Goal: Task Accomplishment & Management: Use online tool/utility

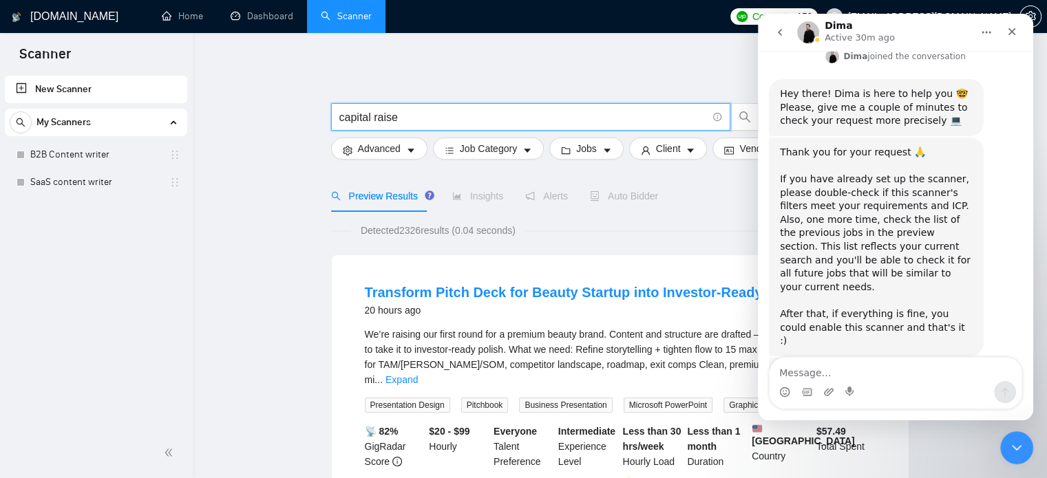
scroll to position [475, 0]
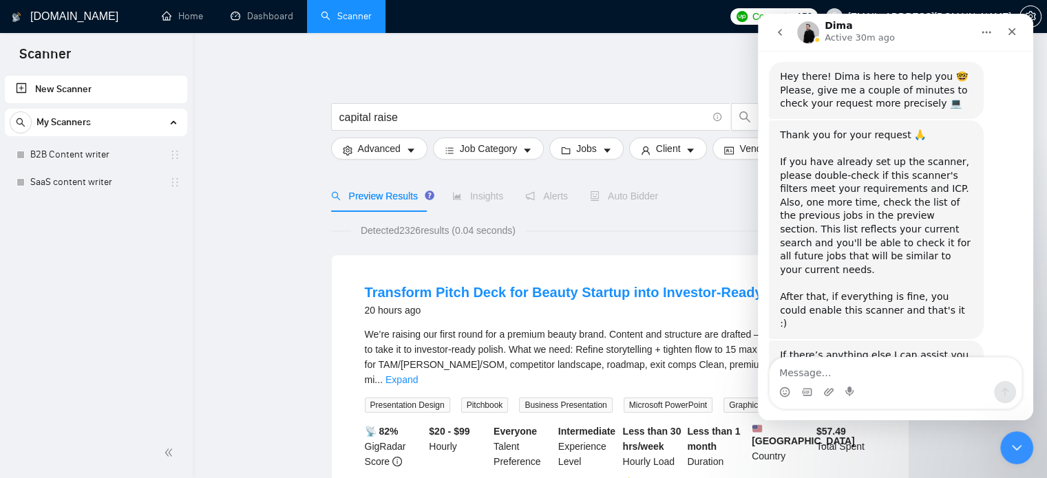
click at [908, 184] on div "Thank you for your request 🙏 ​ If you have already set up the scanner, please d…" at bounding box center [876, 230] width 193 height 202
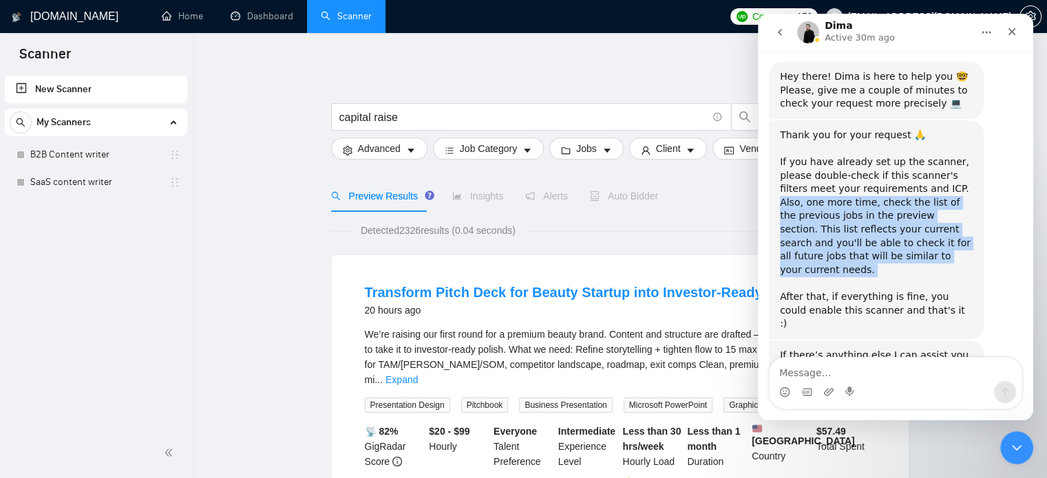
click at [908, 184] on div "Thank you for your request 🙏 ​ If you have already set up the scanner, please d…" at bounding box center [876, 230] width 193 height 202
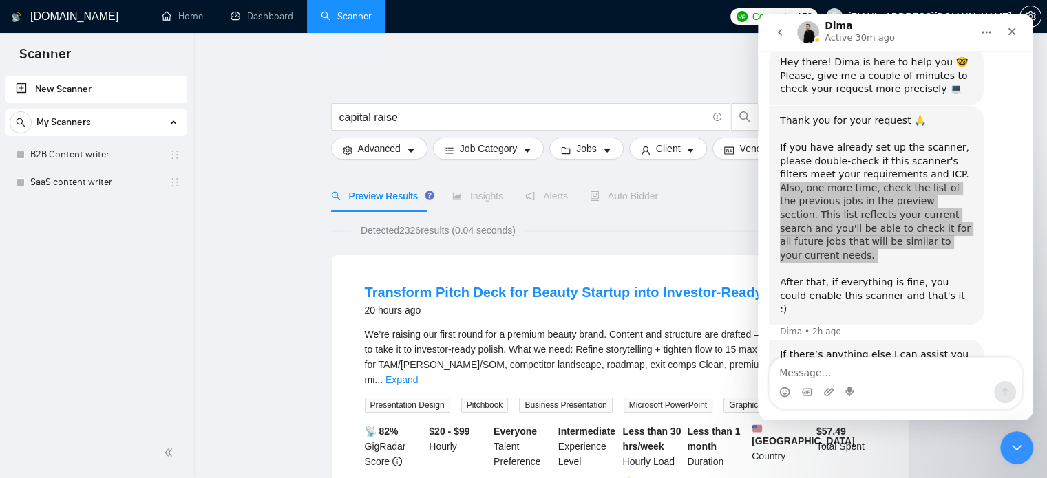
drag, startPoint x: 94, startPoint y: 154, endPoint x: 589, endPoint y: 61, distance: 504.2
click at [94, 154] on link "B2B Content writer" at bounding box center [95, 155] width 131 height 28
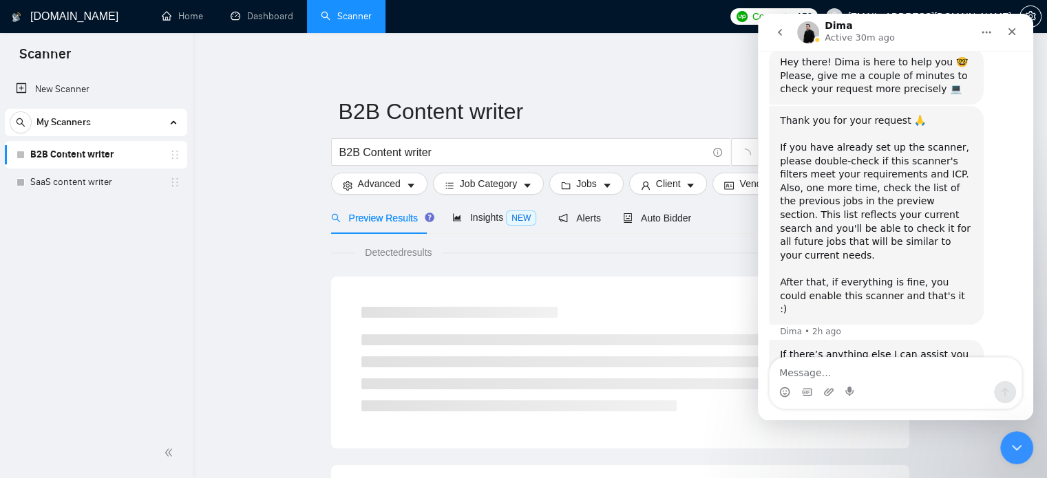
click at [926, 249] on div "Thank you for your request 🙏 ​ If you have already set up the scanner, please d…" at bounding box center [876, 215] width 193 height 202
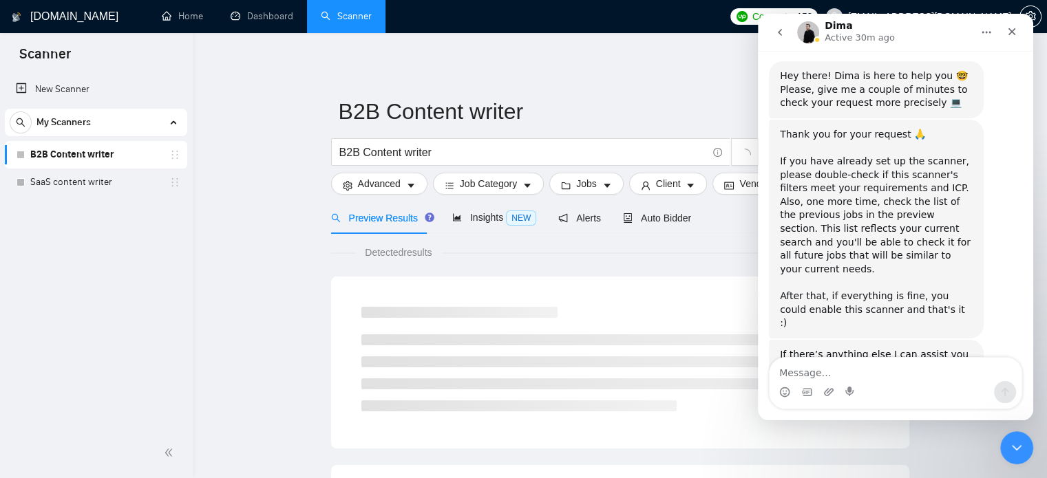
scroll to position [475, 0]
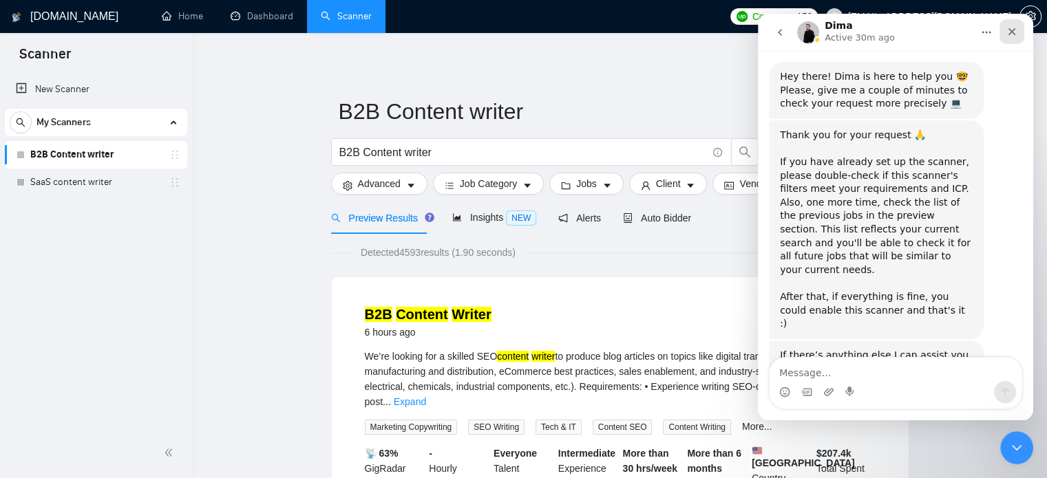
click at [1017, 25] on div "Close" at bounding box center [1012, 31] width 25 height 25
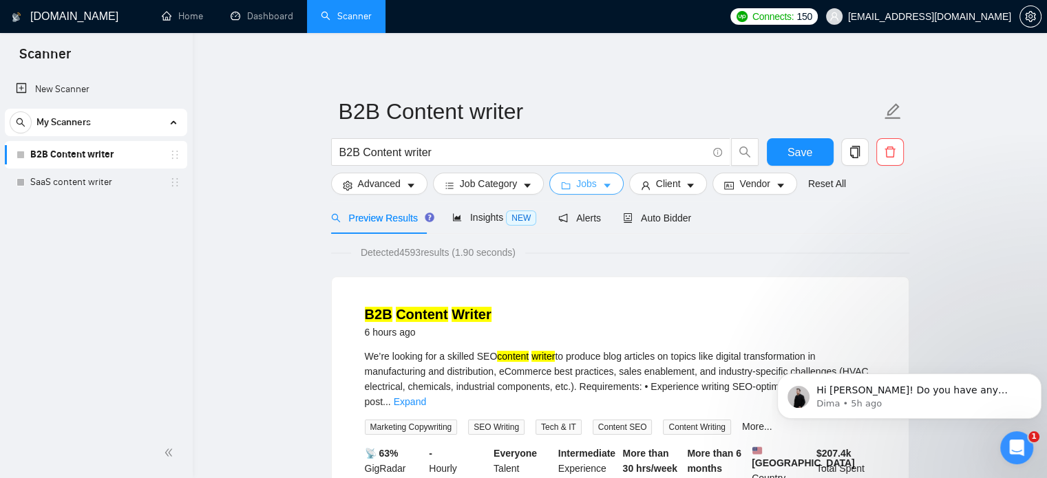
click at [609, 189] on button "Jobs" at bounding box center [586, 184] width 74 height 22
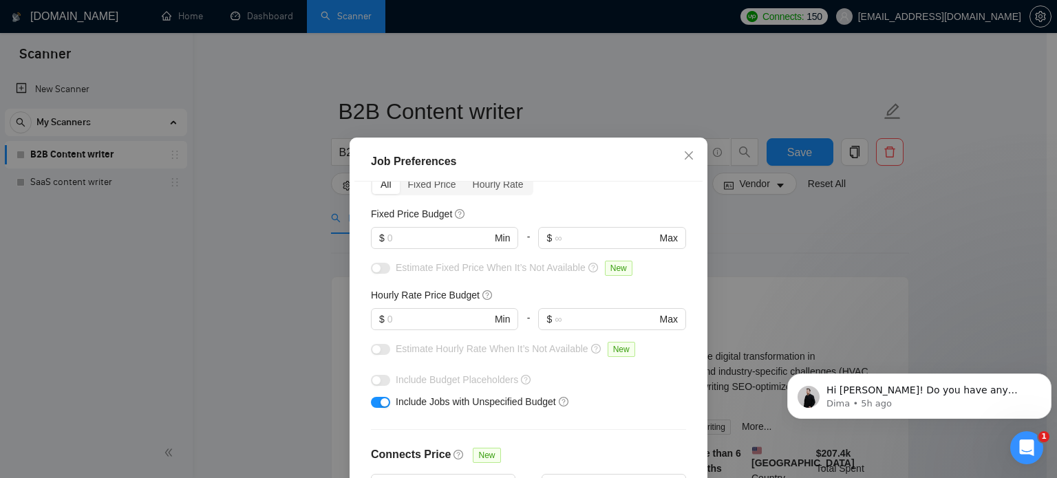
scroll to position [74, 0]
click at [453, 235] on input "text" at bounding box center [440, 237] width 104 height 15
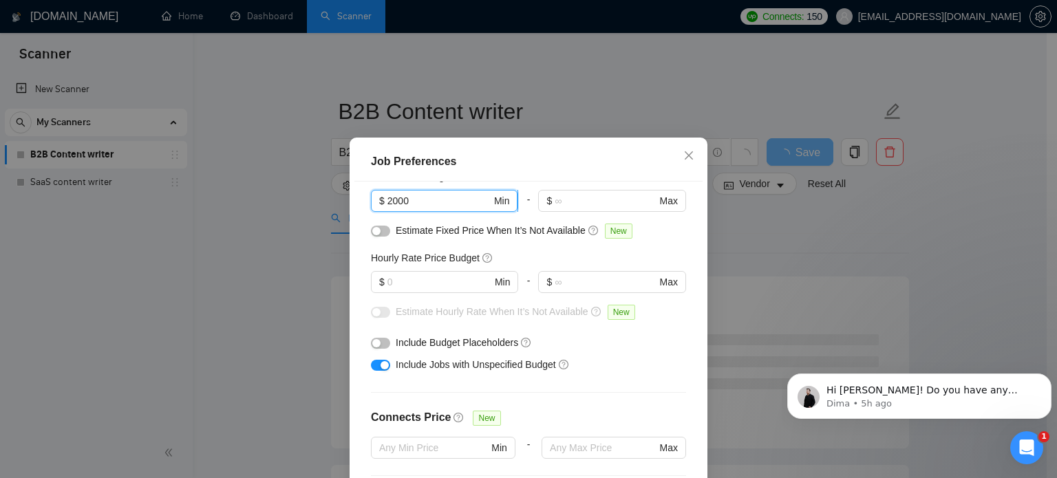
scroll to position [110, 0]
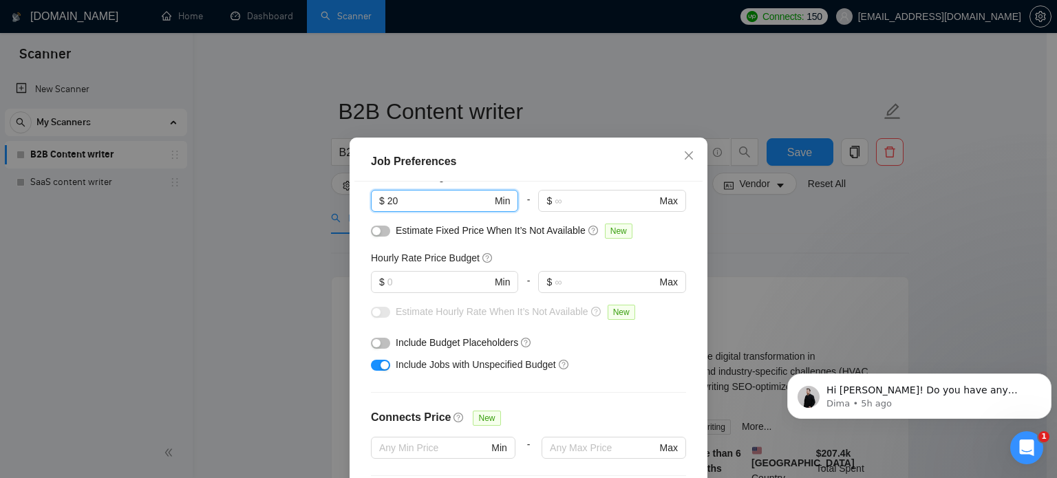
type input "2"
type input "1000"
click at [457, 279] on input "text" at bounding box center [440, 282] width 104 height 15
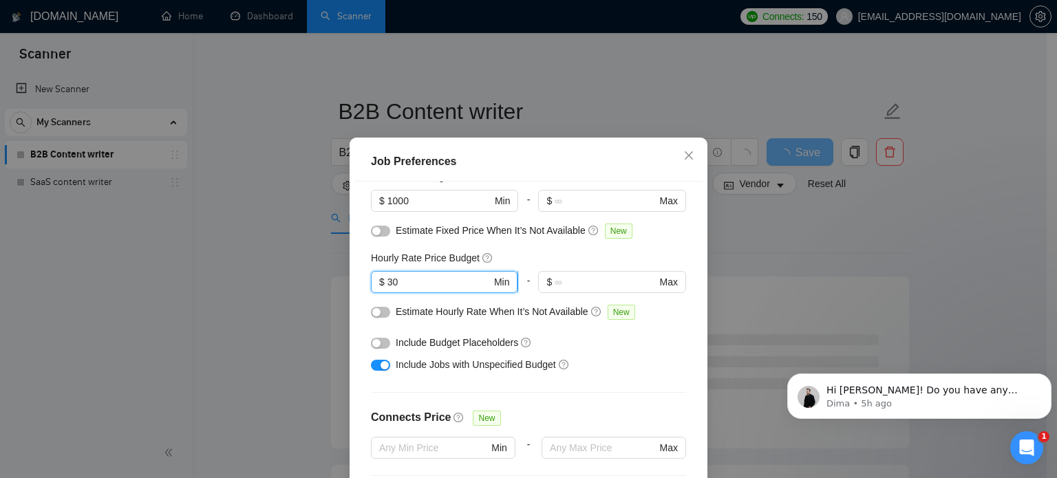
type input "3"
type input "2"
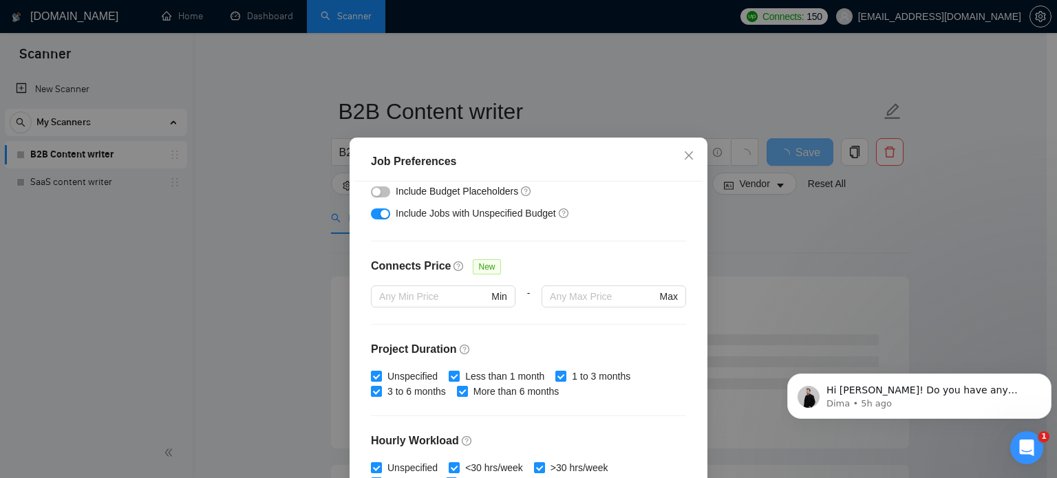
scroll to position [264, 0]
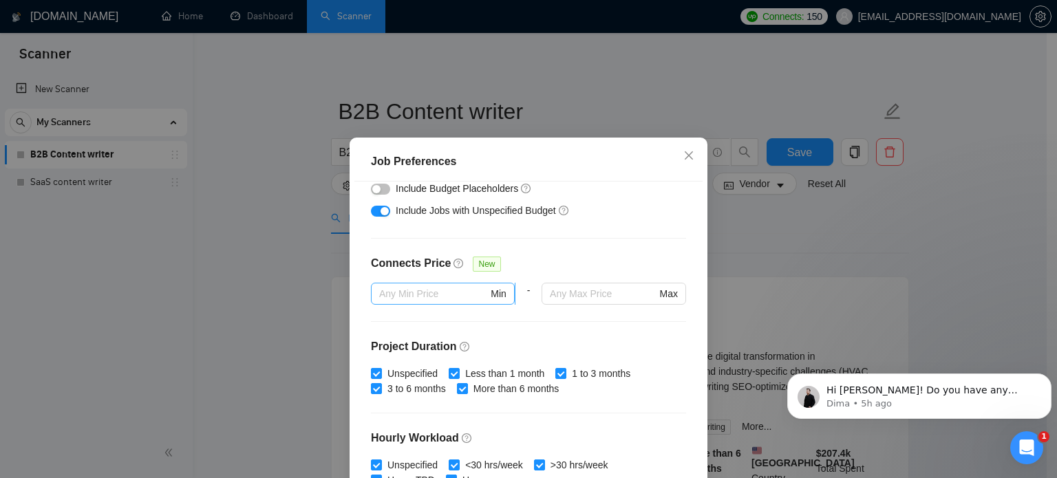
type input "30"
click at [412, 295] on input "text" at bounding box center [433, 293] width 109 height 15
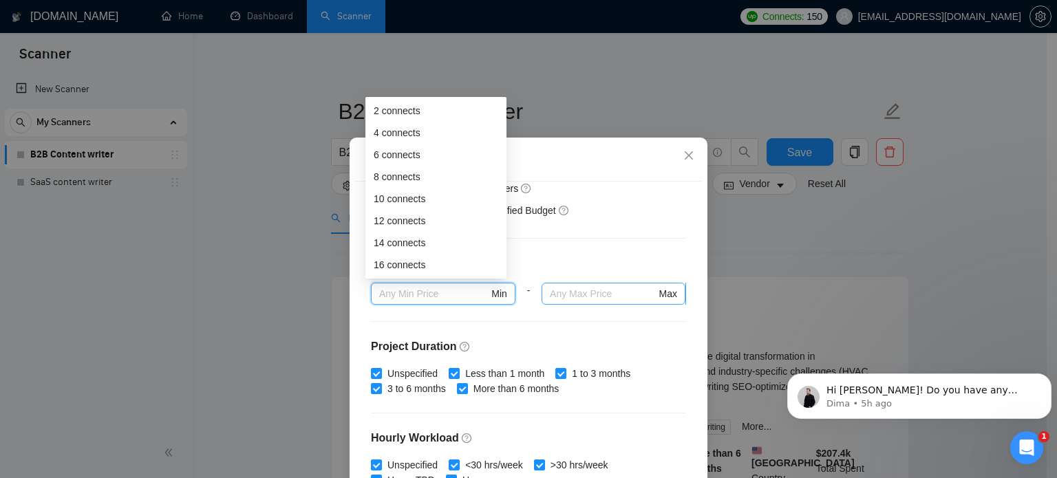
click at [609, 299] on input "text" at bounding box center [603, 293] width 106 height 15
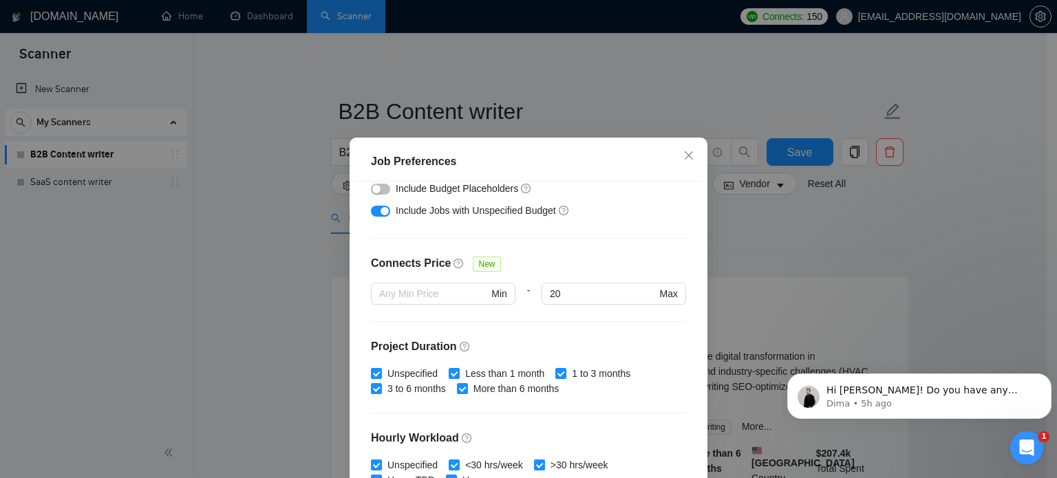
click at [542, 317] on div at bounding box center [614, 313] width 145 height 17
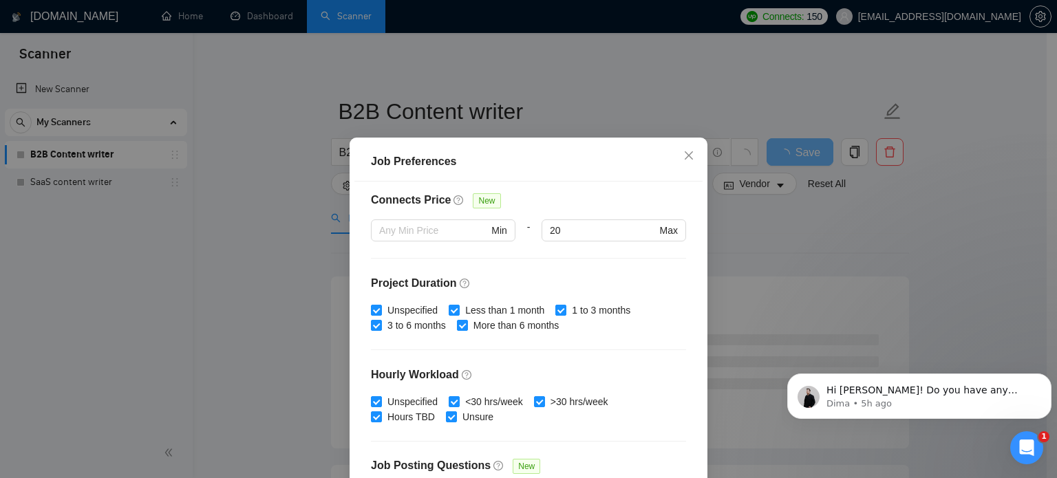
scroll to position [326, 0]
click at [560, 228] on input "20" at bounding box center [603, 231] width 106 height 15
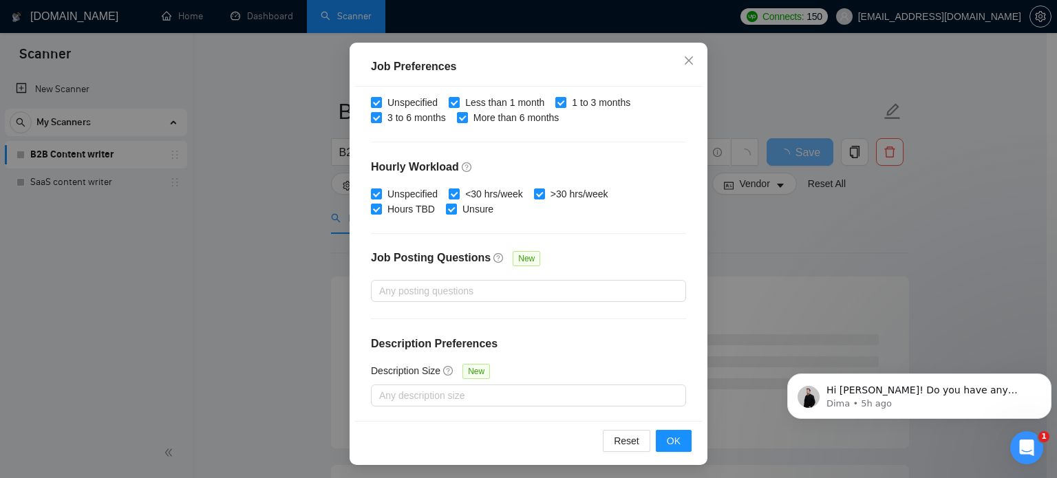
scroll to position [98, 0]
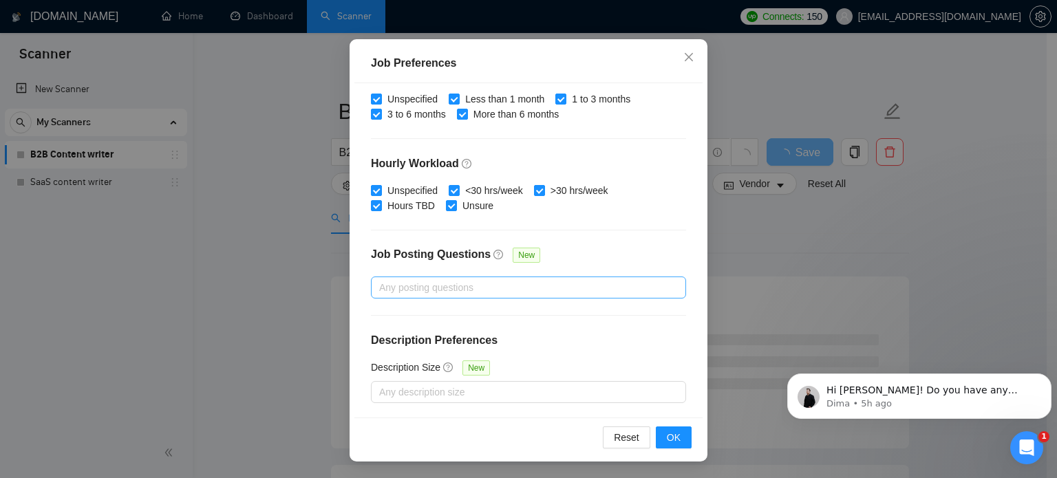
click at [467, 286] on div at bounding box center [521, 287] width 295 height 17
type input "25"
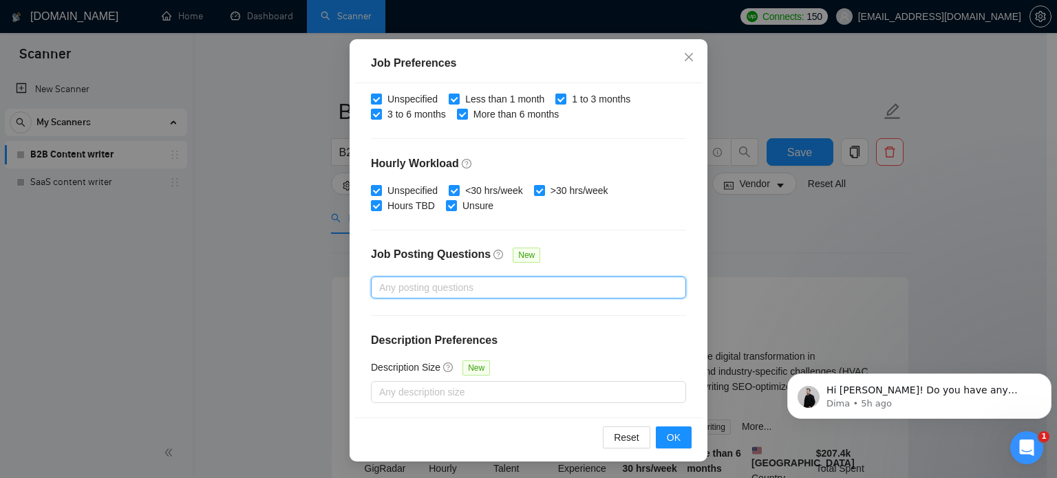
click at [467, 286] on div at bounding box center [521, 287] width 295 height 17
click at [465, 394] on div at bounding box center [521, 392] width 295 height 17
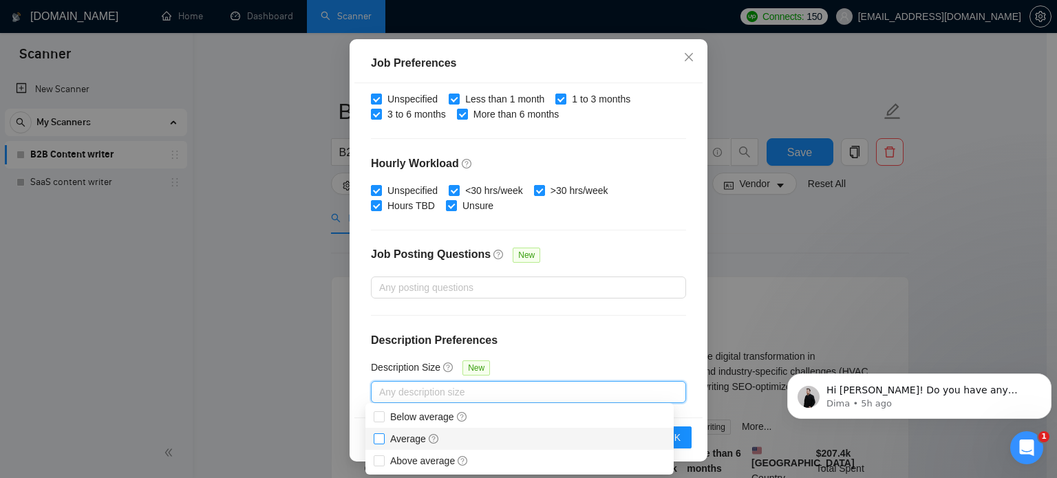
click at [400, 437] on span "Average" at bounding box center [415, 439] width 50 height 11
click at [383, 437] on input "Average" at bounding box center [379, 439] width 10 height 10
checkbox input "true"
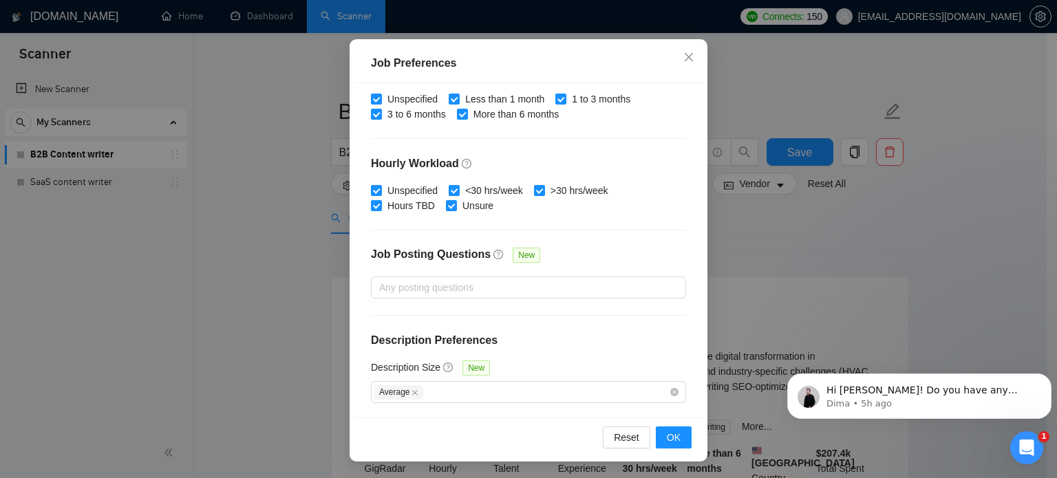
click at [592, 326] on div "Budget Project Type All Fixed Price Hourly Rate Fixed Price Budget $ 1000 Min -…" at bounding box center [529, 250] width 348 height 335
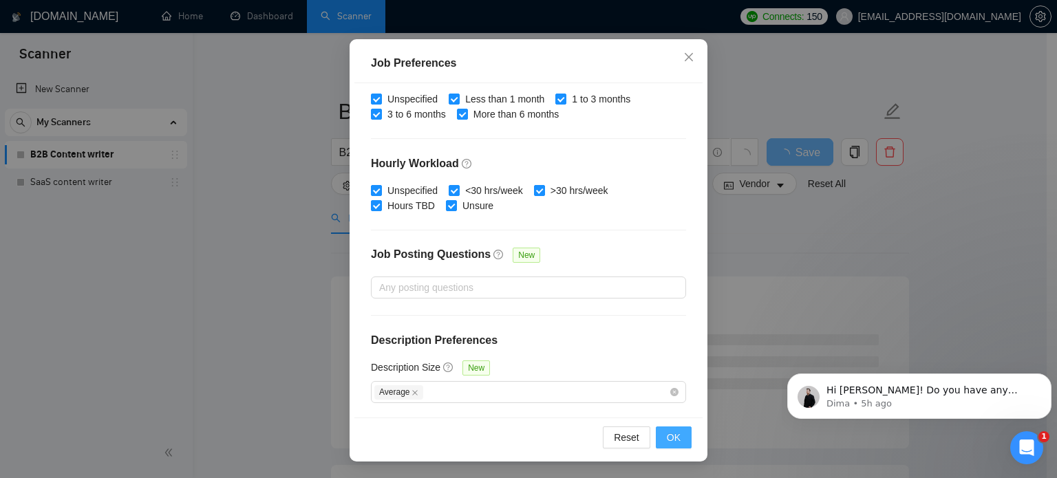
click at [672, 439] on span "OK" at bounding box center [674, 437] width 14 height 15
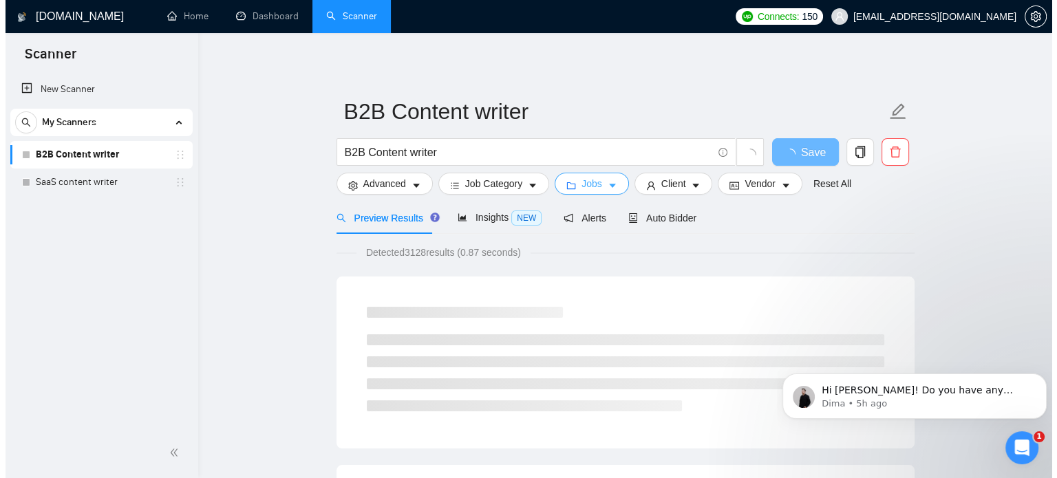
scroll to position [0, 0]
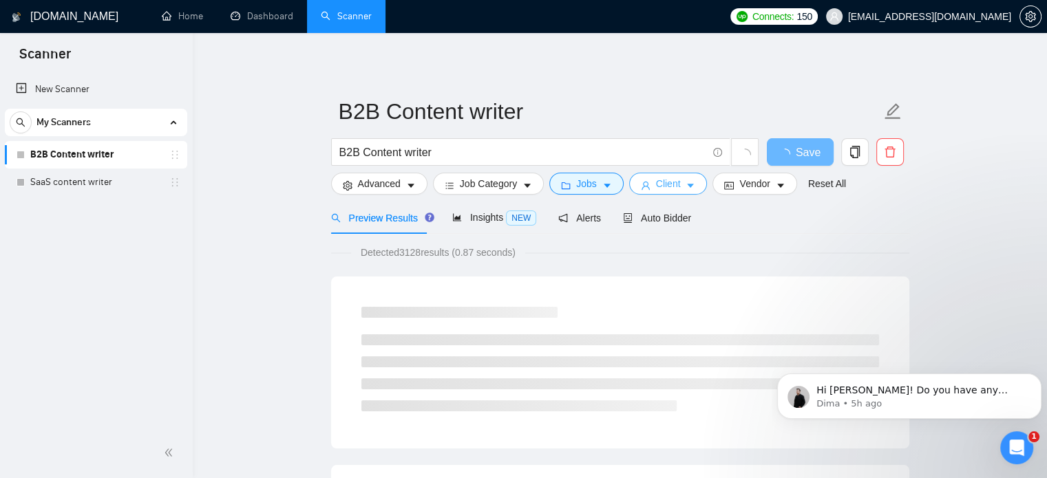
click at [668, 182] on span "Client" at bounding box center [668, 183] width 25 height 15
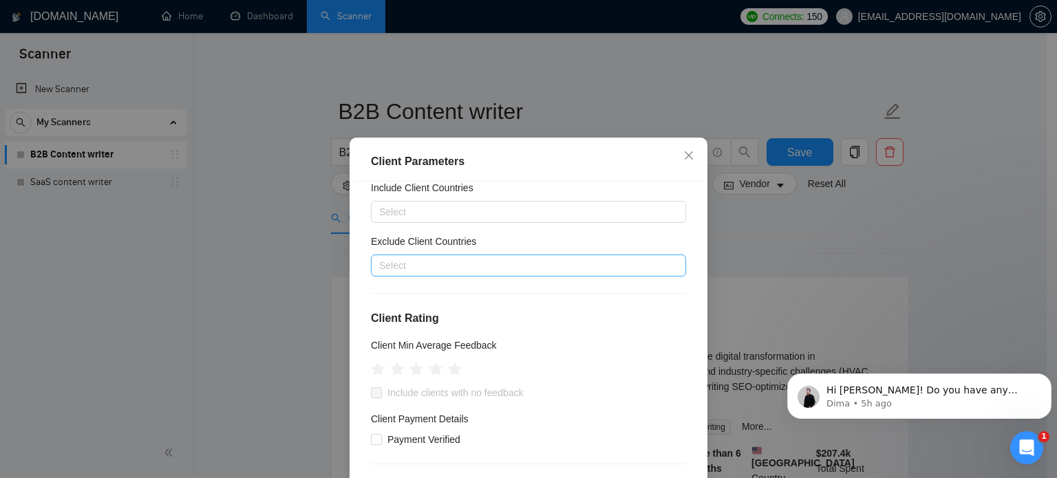
scroll to position [10, 0]
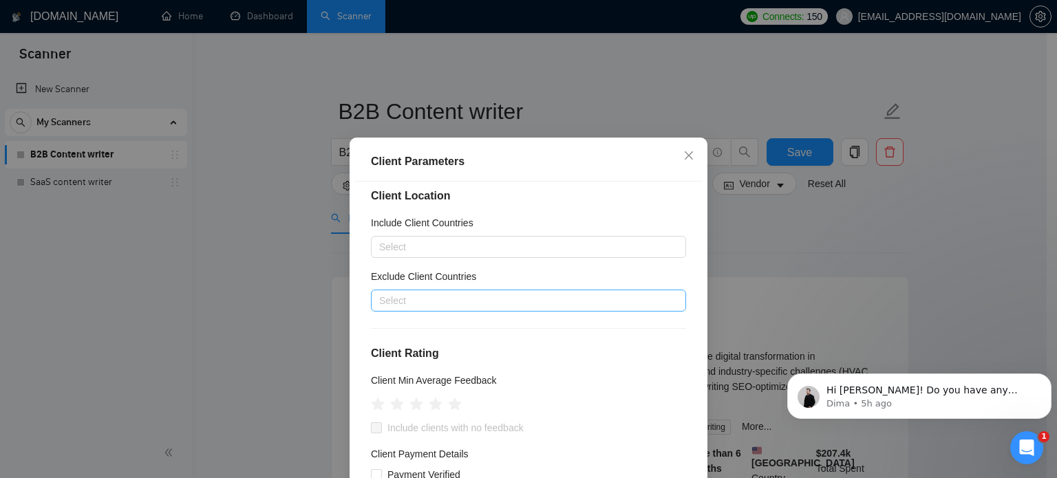
click at [403, 293] on div at bounding box center [521, 301] width 295 height 17
type input "Pakis"
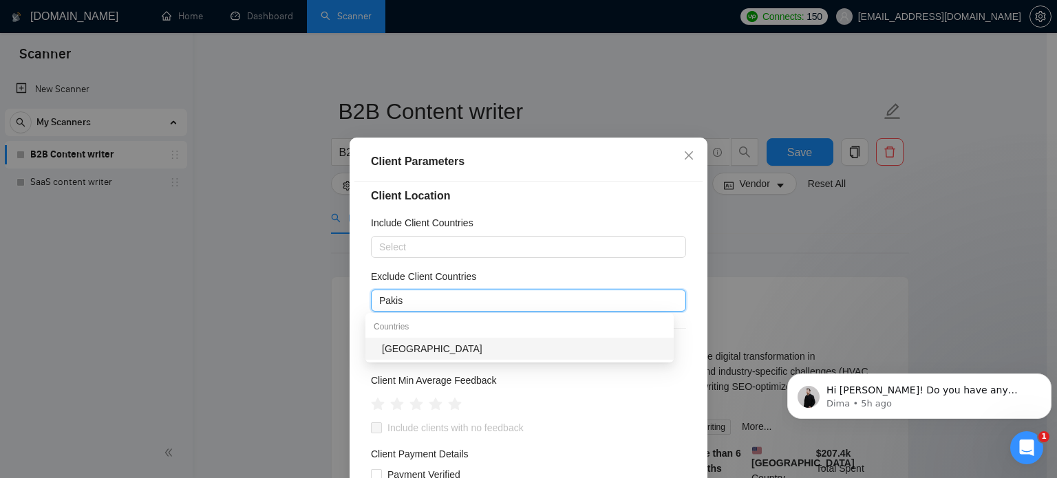
click at [402, 355] on div "[GEOGRAPHIC_DATA]" at bounding box center [524, 348] width 284 height 15
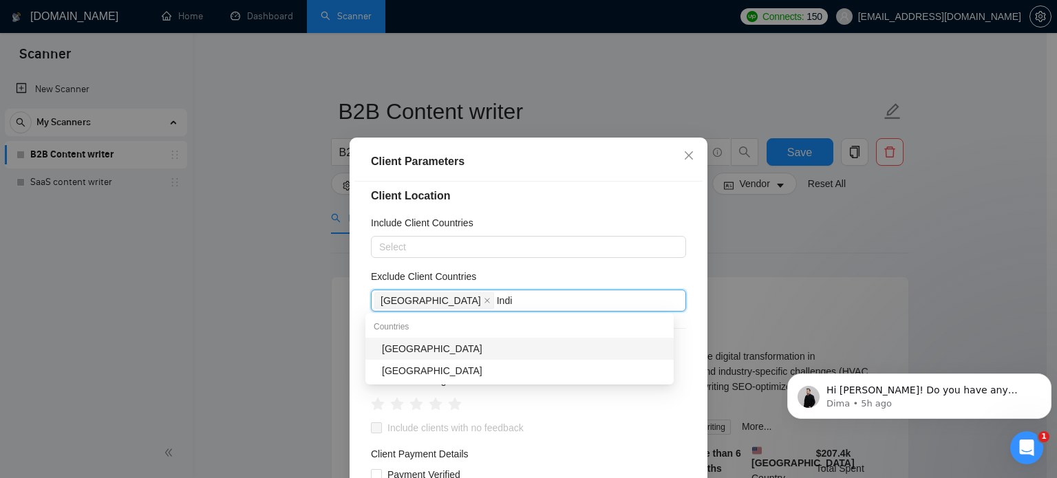
type input "[GEOGRAPHIC_DATA]"
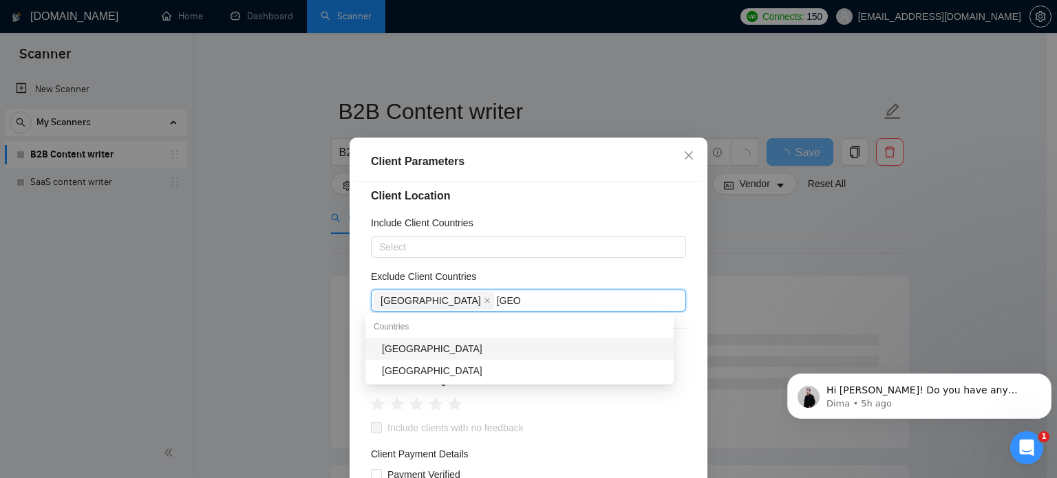
click at [412, 352] on div "[GEOGRAPHIC_DATA]" at bounding box center [524, 348] width 284 height 15
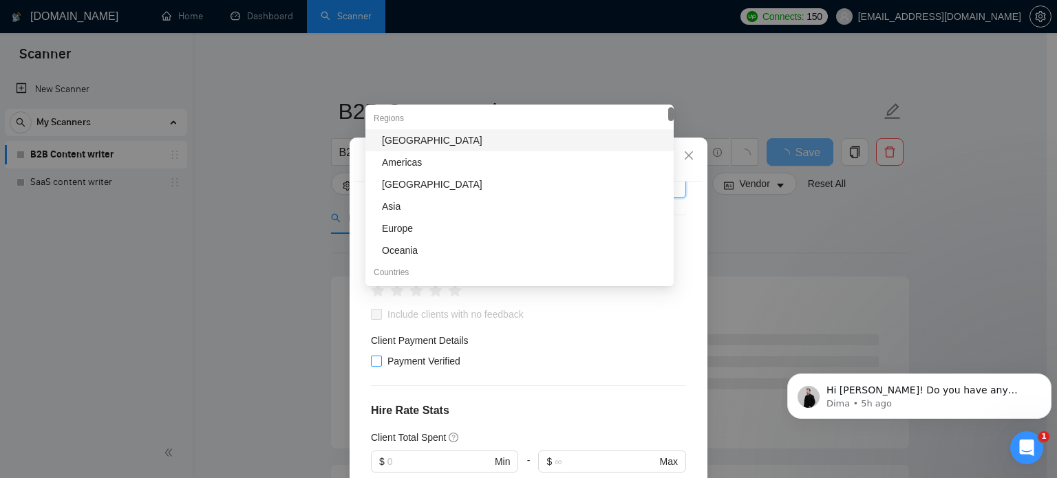
scroll to position [128, 0]
click at [432, 360] on span "Payment Verified" at bounding box center [424, 357] width 84 height 15
click at [381, 360] on input "Payment Verified" at bounding box center [376, 357] width 10 height 10
checkbox input "true"
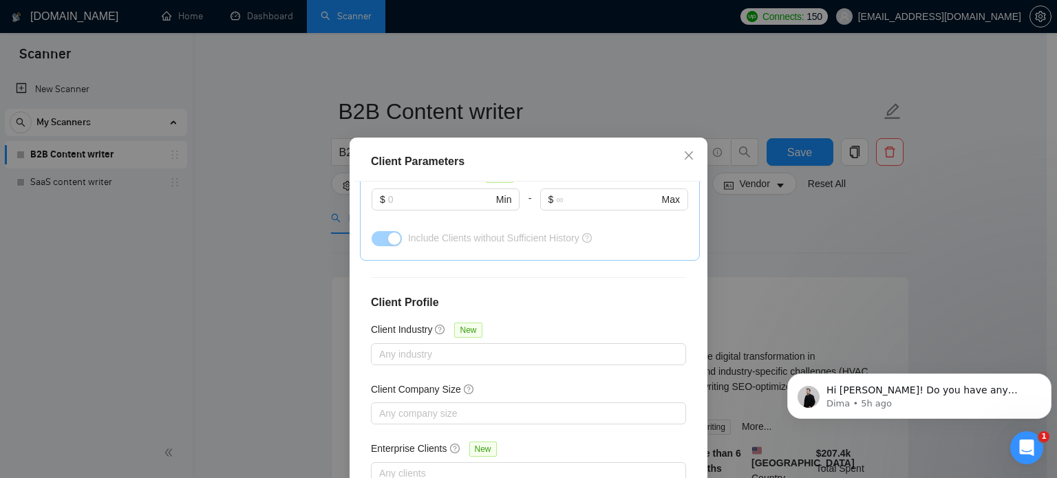
scroll to position [98, 0]
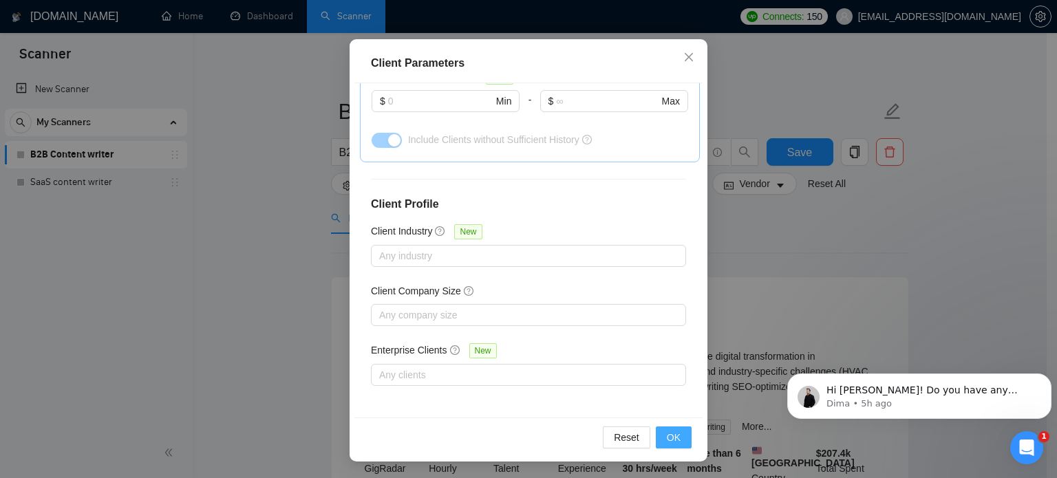
click at [667, 439] on span "OK" at bounding box center [674, 437] width 14 height 15
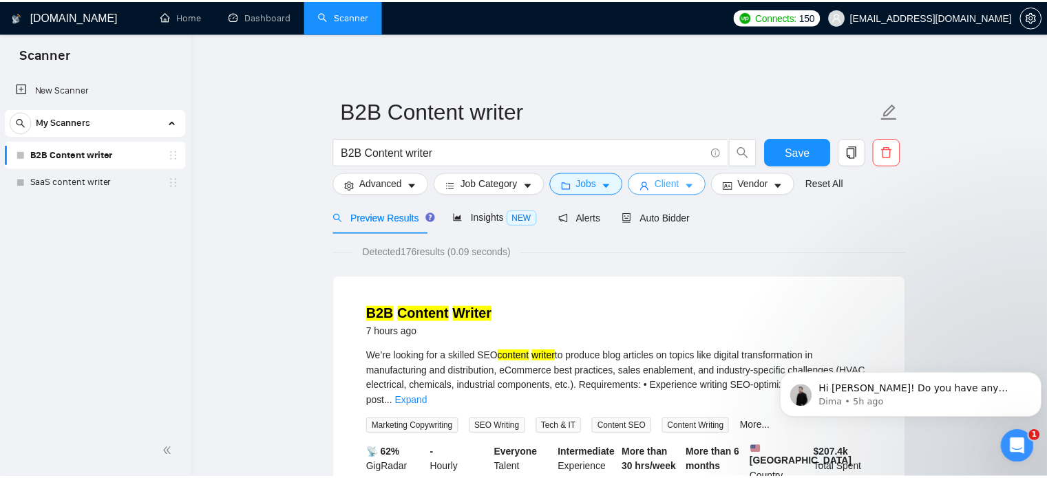
scroll to position [0, 0]
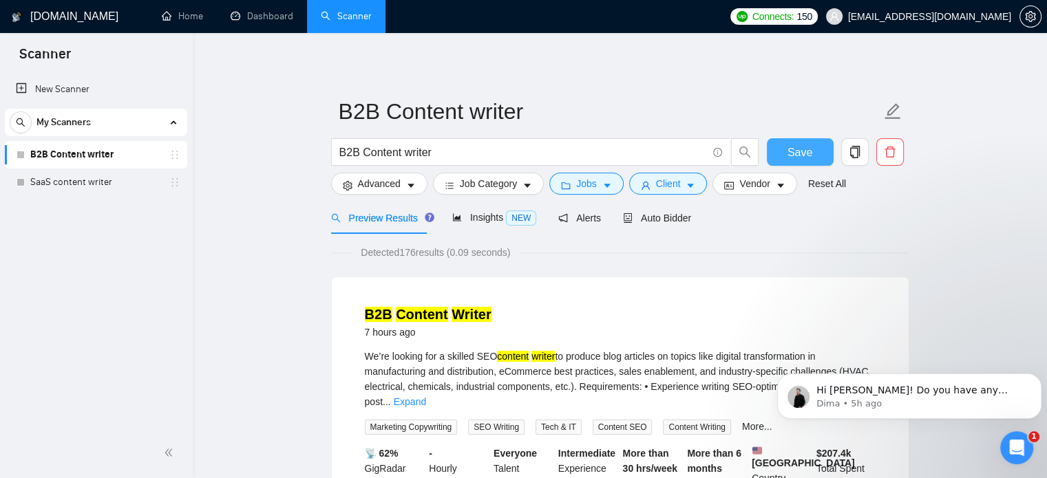
click at [796, 154] on span "Save" at bounding box center [800, 152] width 25 height 17
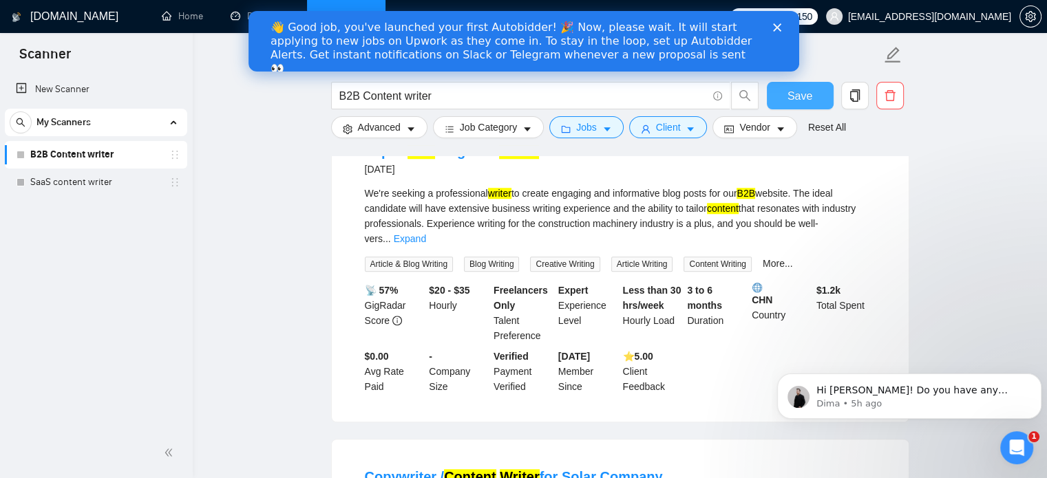
scroll to position [1119, 0]
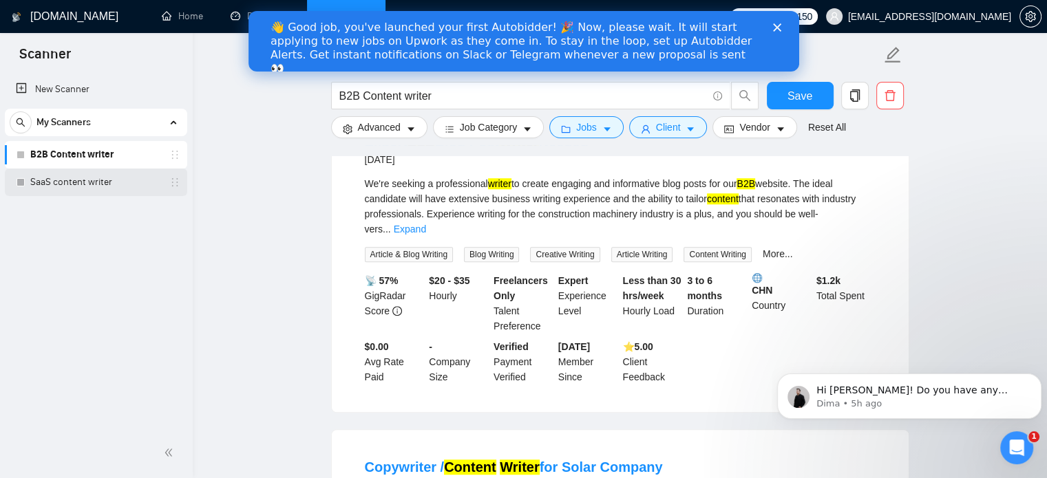
click at [81, 184] on link "SaaS content writer" at bounding box center [95, 183] width 131 height 28
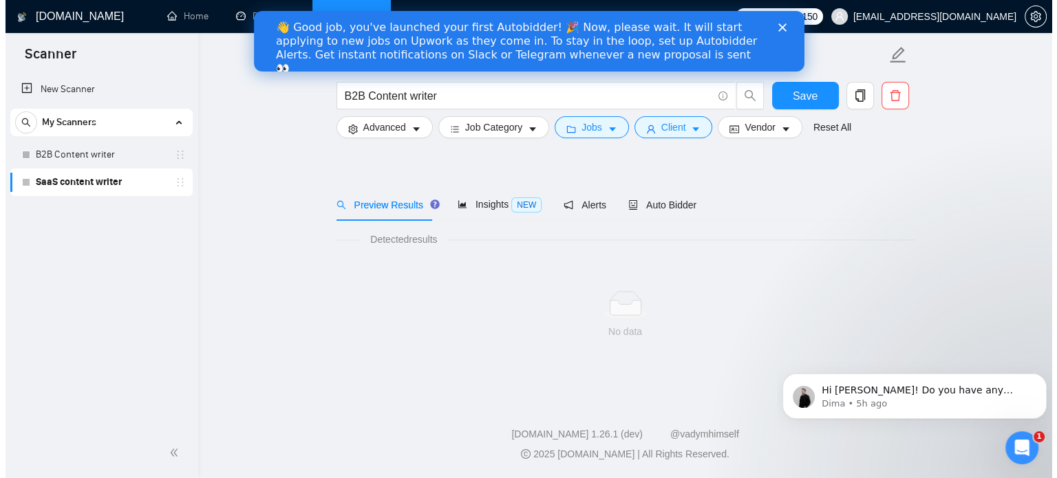
scroll to position [24, 0]
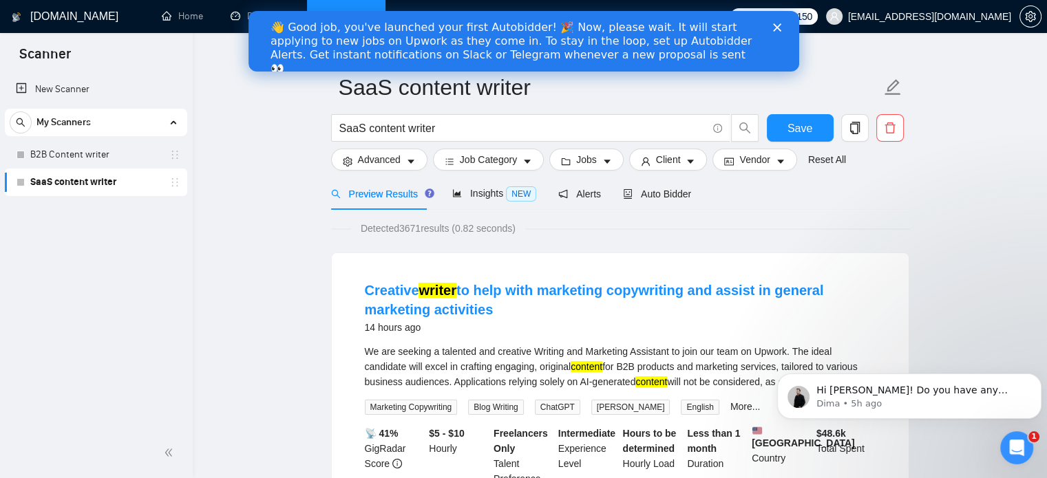
click at [775, 27] on polygon "Close" at bounding box center [776, 27] width 8 height 8
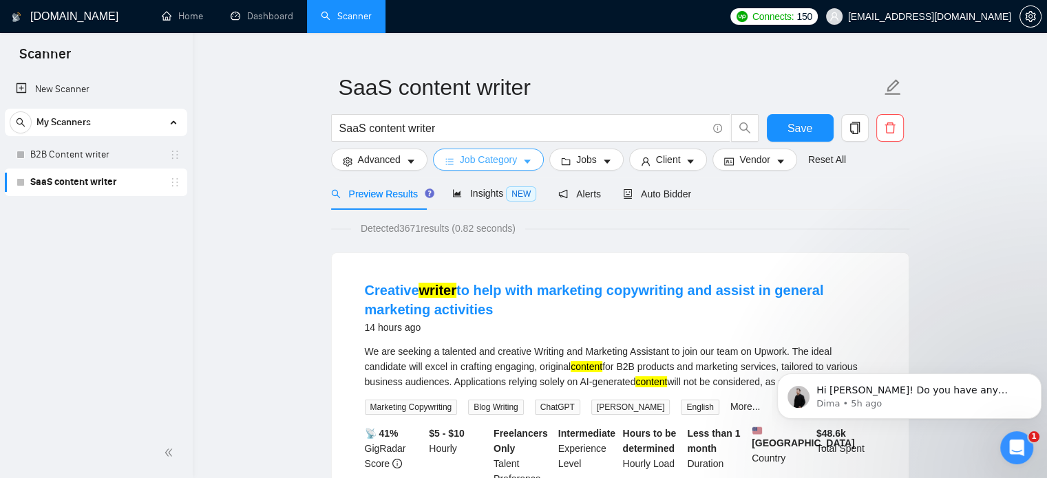
click at [490, 163] on span "Job Category" at bounding box center [488, 159] width 57 height 15
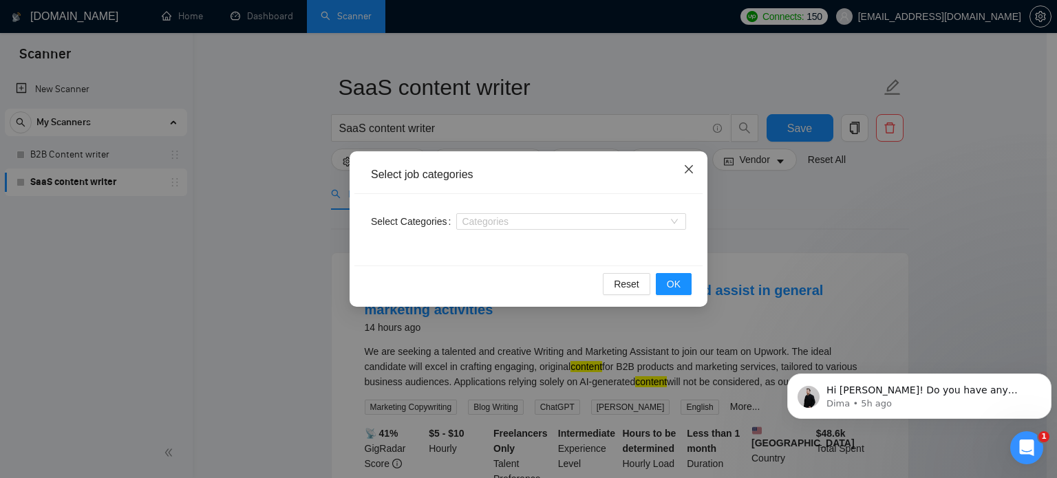
click at [679, 171] on span "Close" at bounding box center [688, 169] width 37 height 37
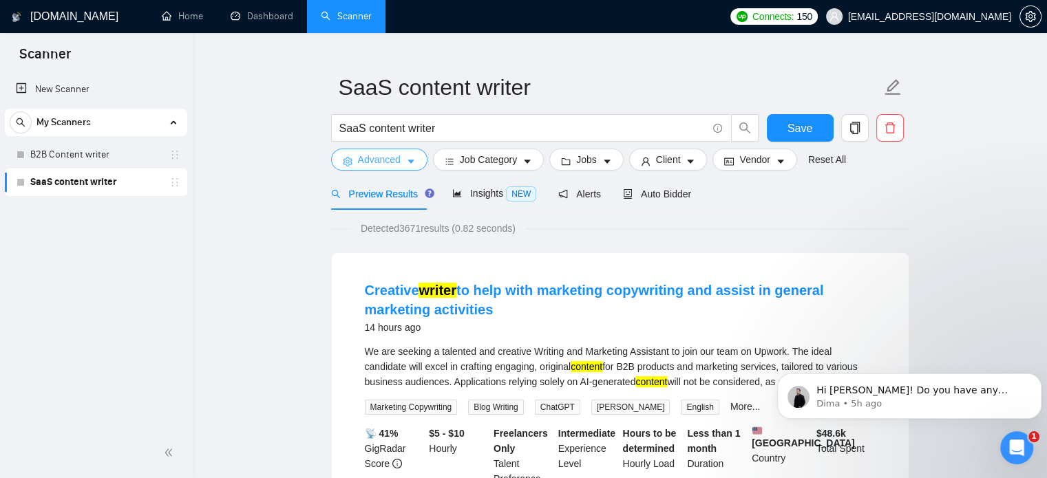
click at [386, 167] on span "Advanced" at bounding box center [379, 159] width 43 height 15
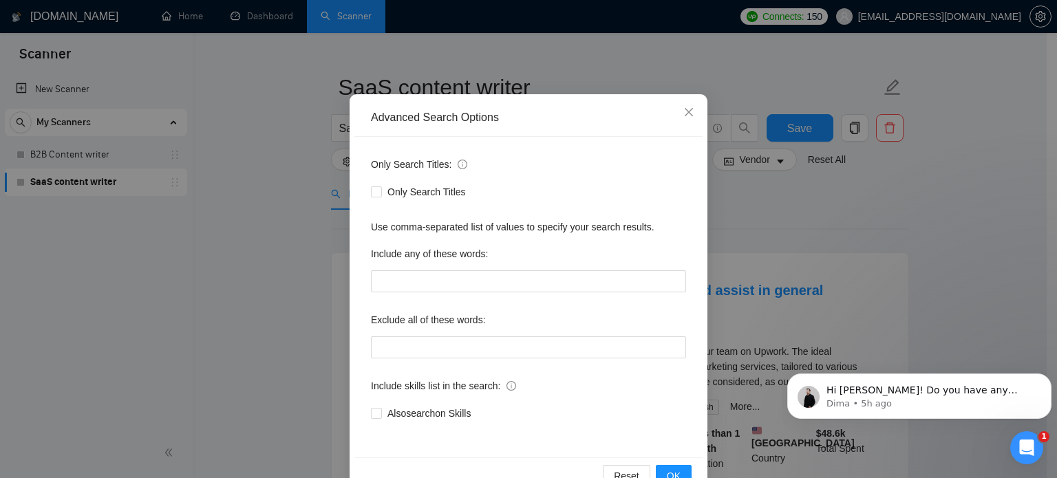
scroll to position [94, 0]
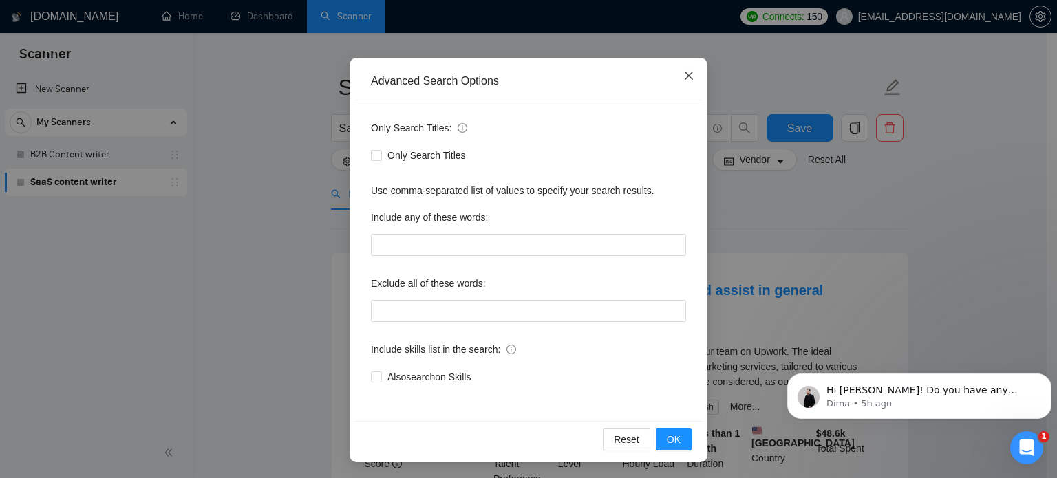
click at [686, 62] on span "Close" at bounding box center [688, 76] width 37 height 37
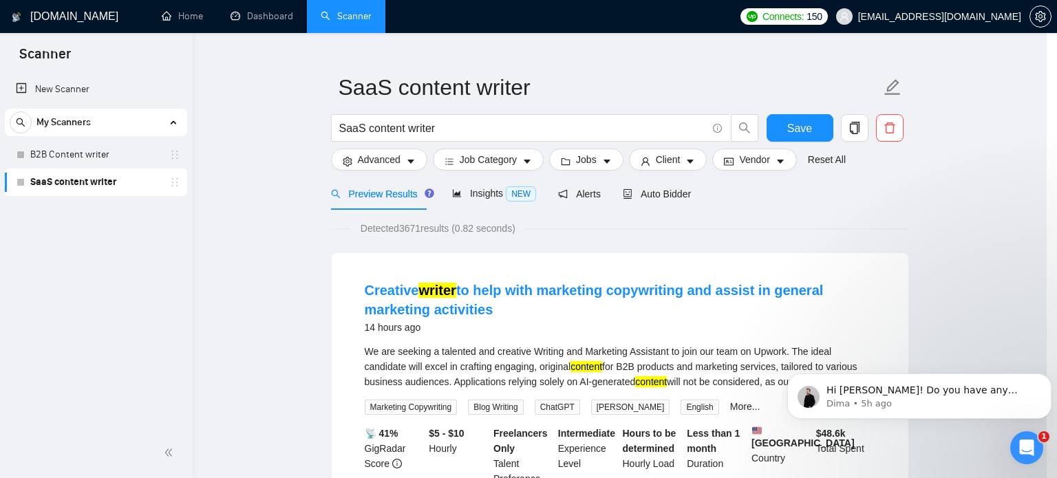
scroll to position [25, 0]
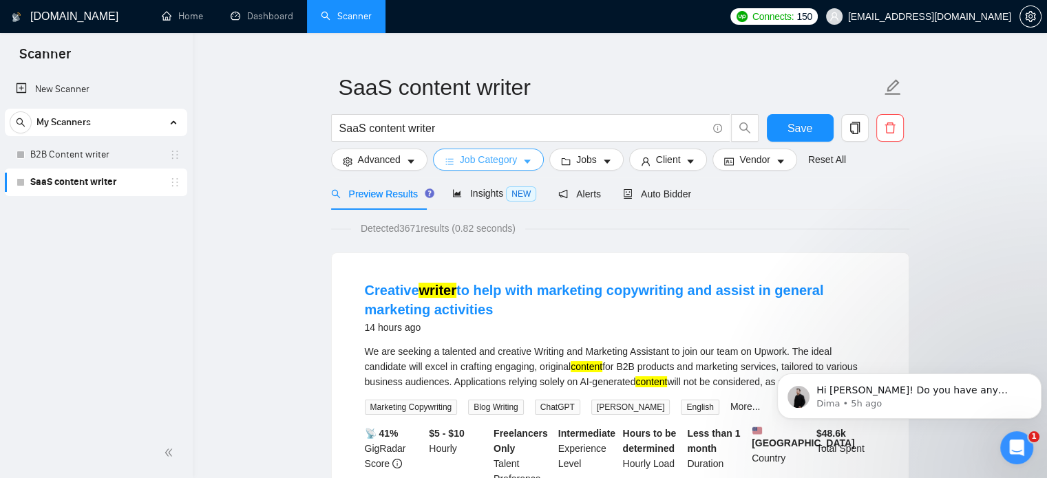
click at [498, 162] on span "Job Category" at bounding box center [488, 159] width 57 height 15
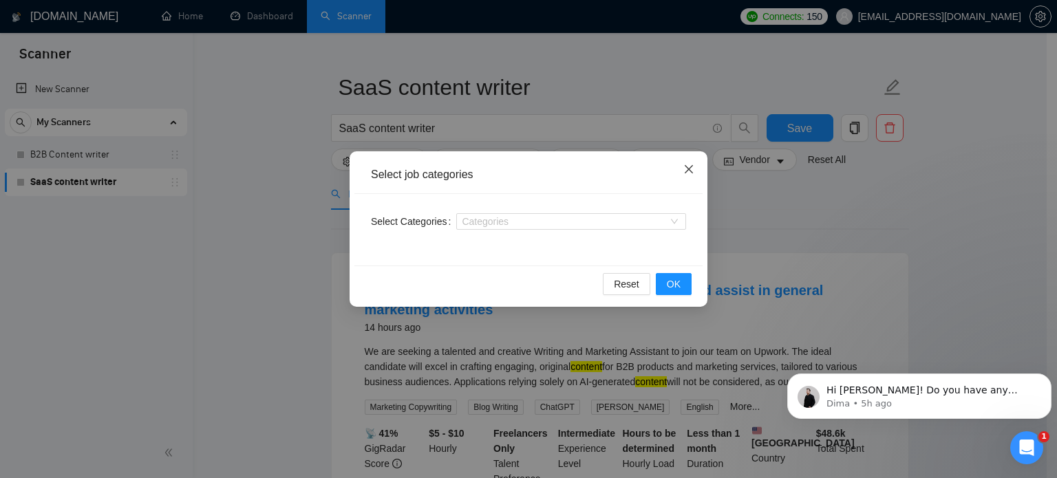
click at [691, 170] on icon "close" at bounding box center [689, 169] width 11 height 11
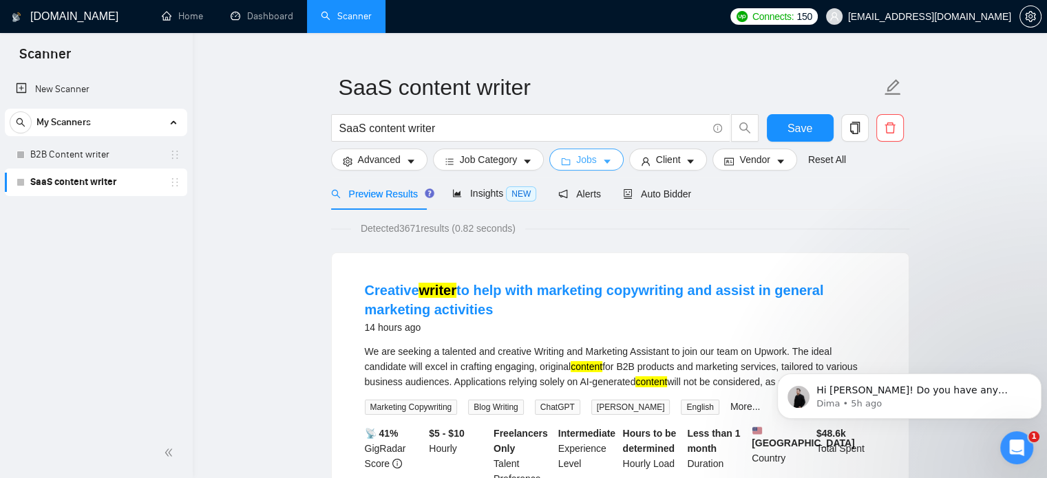
click at [604, 161] on icon "caret-down" at bounding box center [607, 162] width 7 height 4
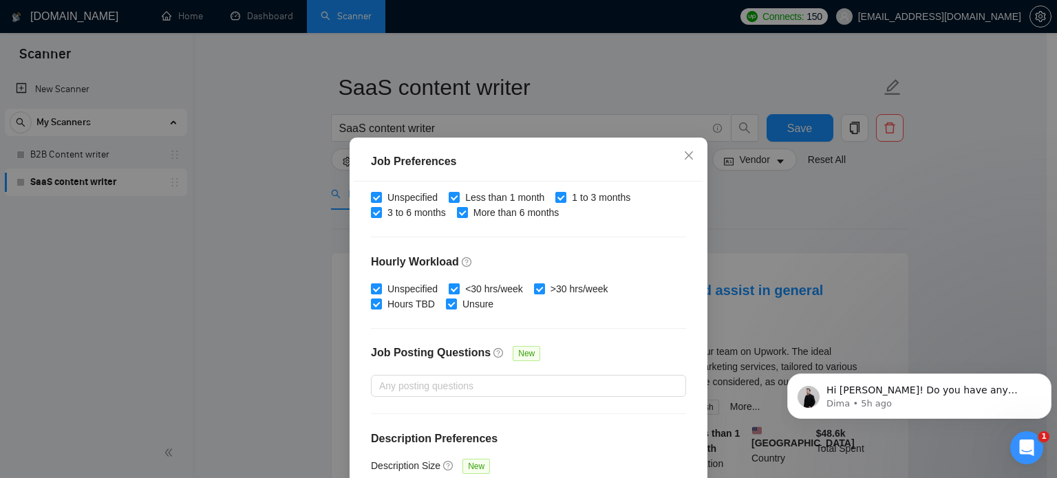
scroll to position [0, 0]
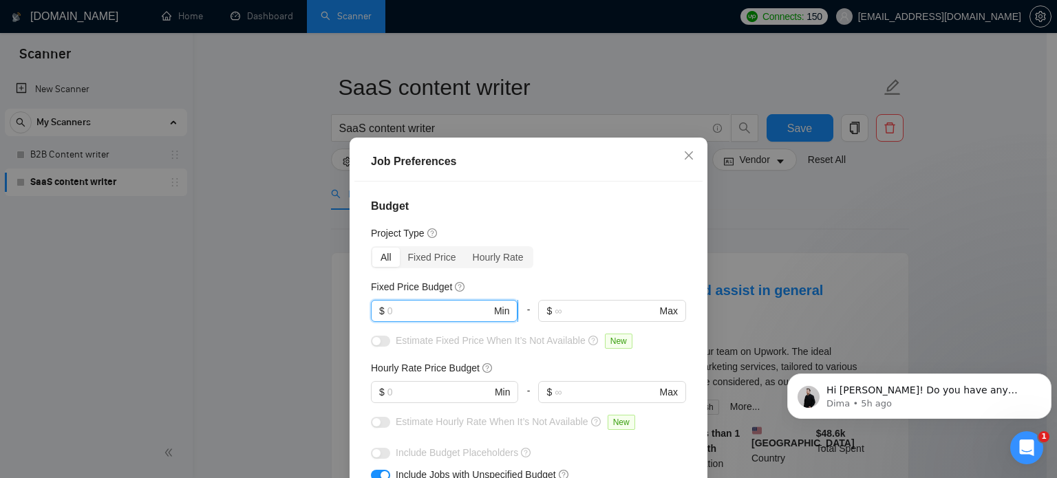
click at [452, 316] on input "text" at bounding box center [440, 311] width 104 height 15
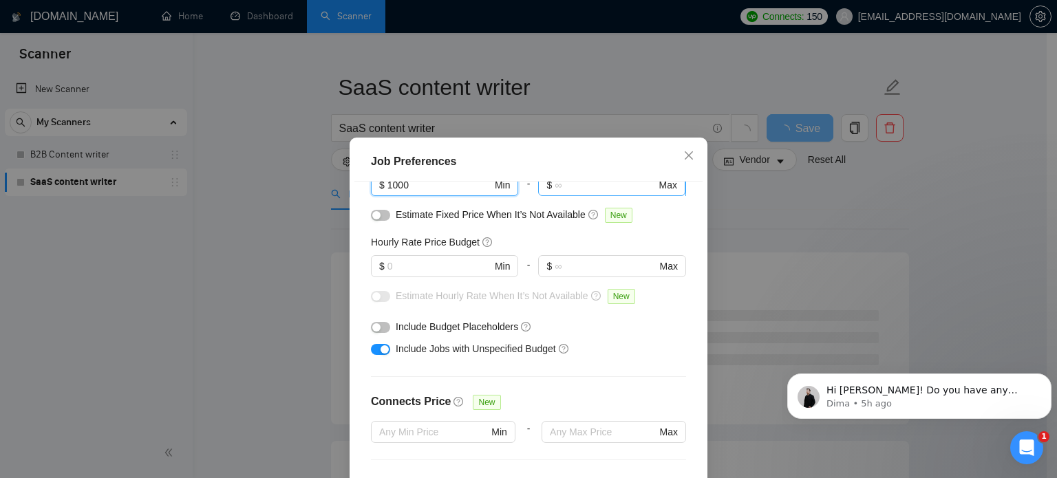
scroll to position [127, 0]
type input "1000"
click at [483, 271] on span "$ Min" at bounding box center [444, 266] width 147 height 22
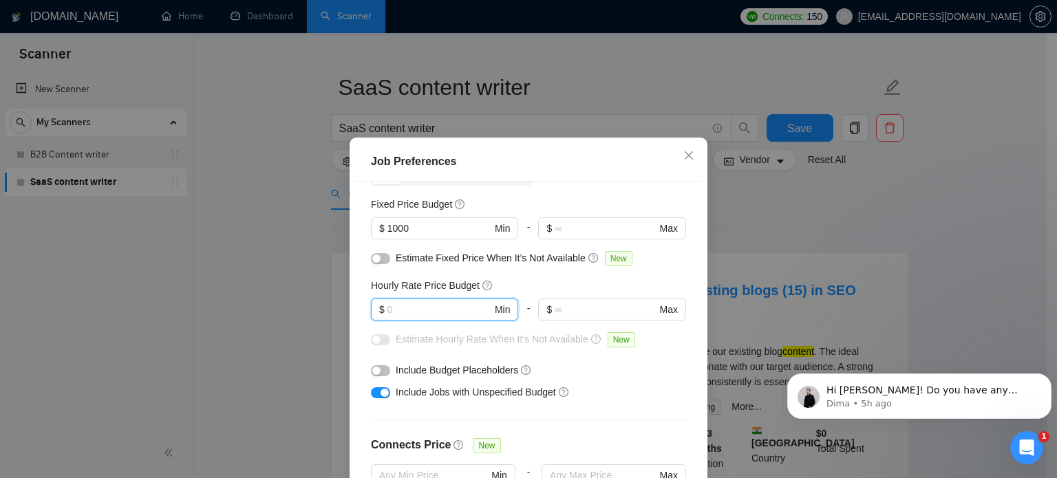
scroll to position [80, 0]
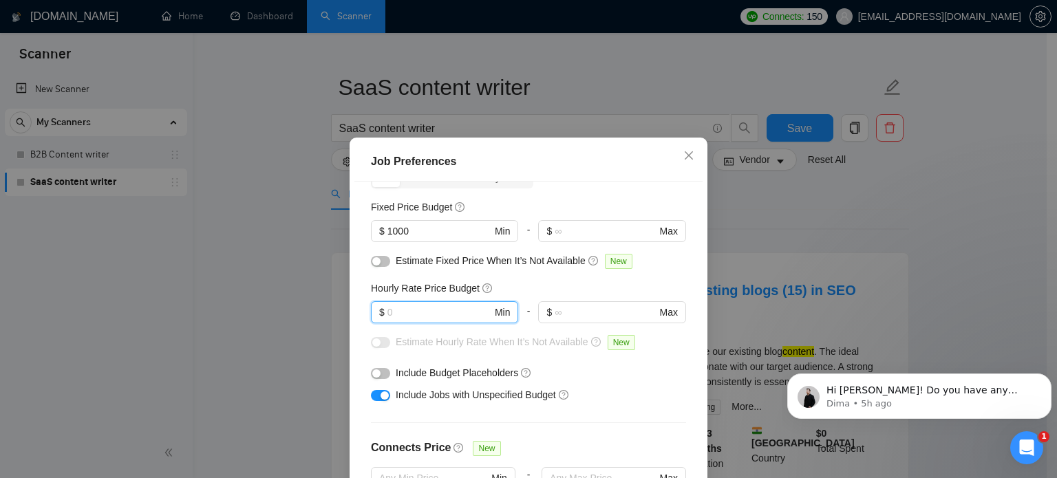
click at [463, 319] on input "text" at bounding box center [440, 312] width 105 height 15
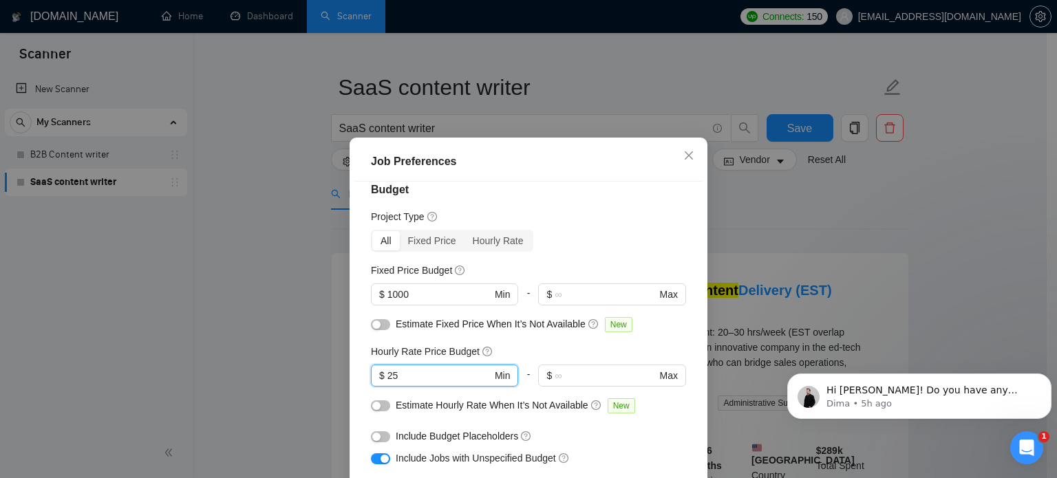
scroll to position [0, 0]
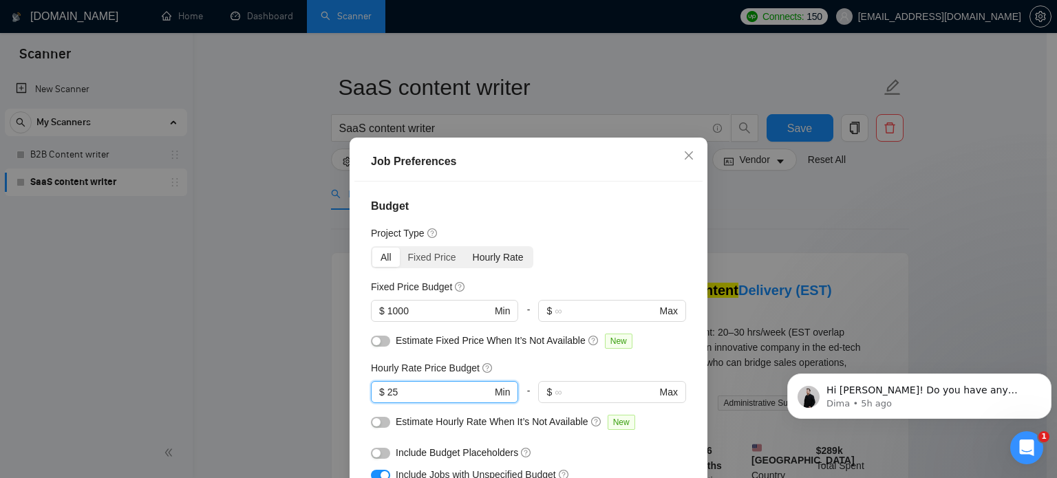
type input "25"
click at [479, 260] on div "Hourly Rate" at bounding box center [498, 257] width 67 height 19
click at [465, 248] on input "Hourly Rate" at bounding box center [465, 248] width 0 height 0
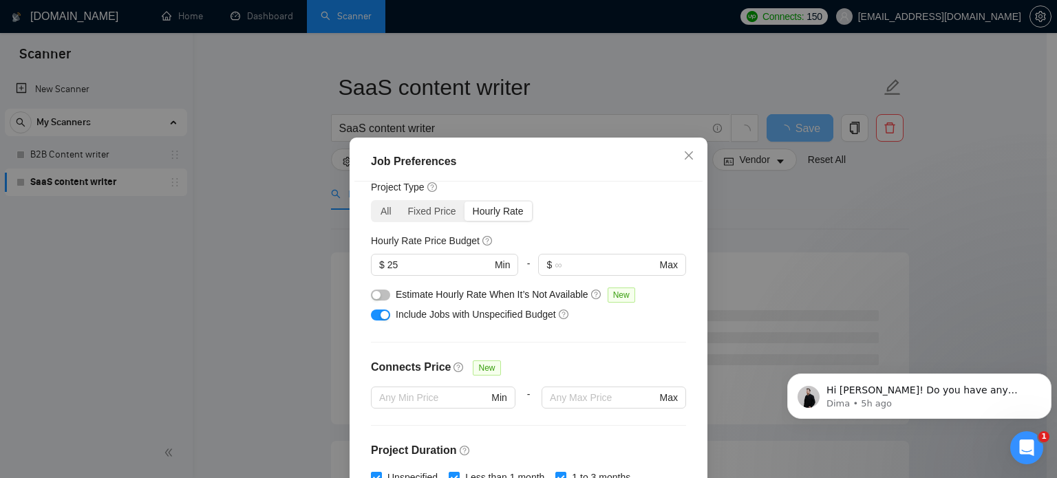
scroll to position [47, 0]
click at [379, 218] on div "All" at bounding box center [386, 210] width 28 height 19
click at [372, 201] on input "All" at bounding box center [372, 201] width 0 height 0
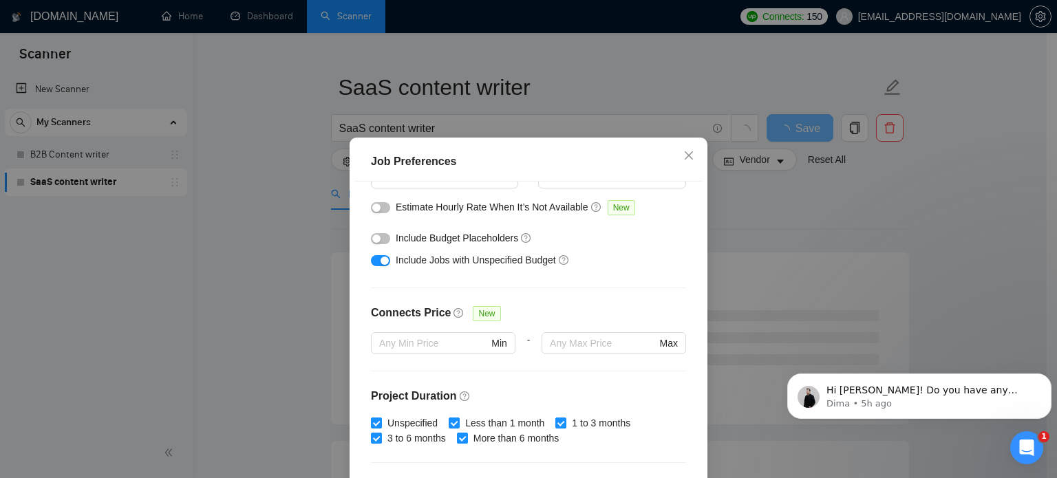
scroll to position [218, 0]
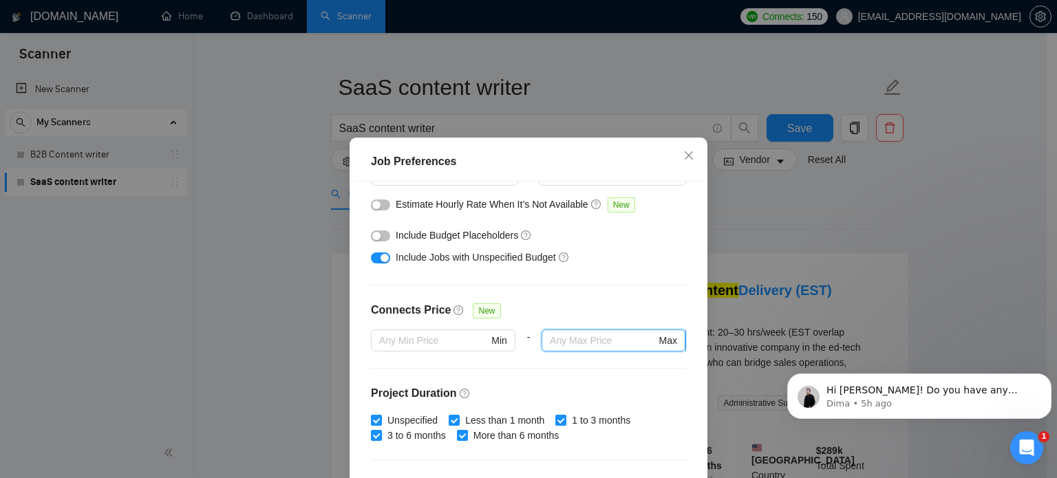
click at [570, 342] on input "text" at bounding box center [603, 340] width 106 height 15
type input "25"
click at [542, 366] on div at bounding box center [614, 360] width 145 height 17
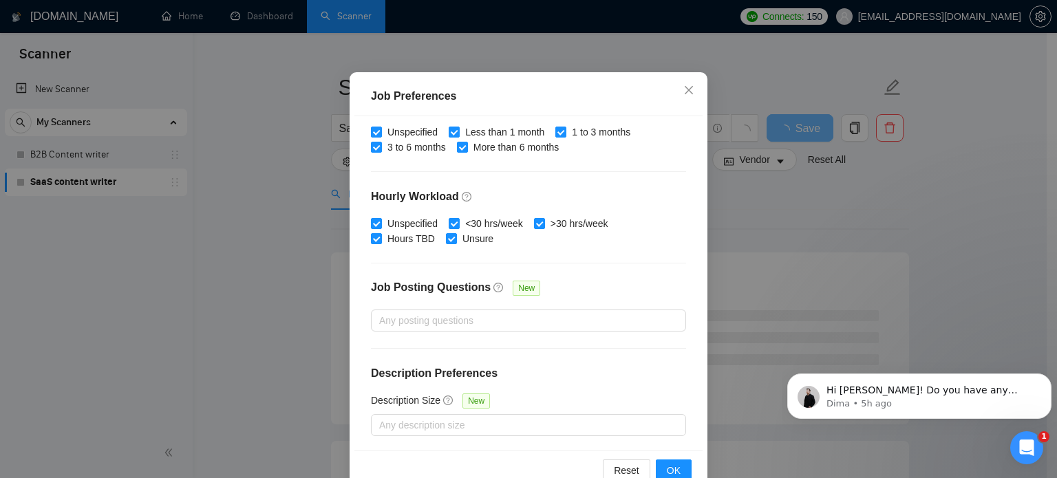
scroll to position [98, 0]
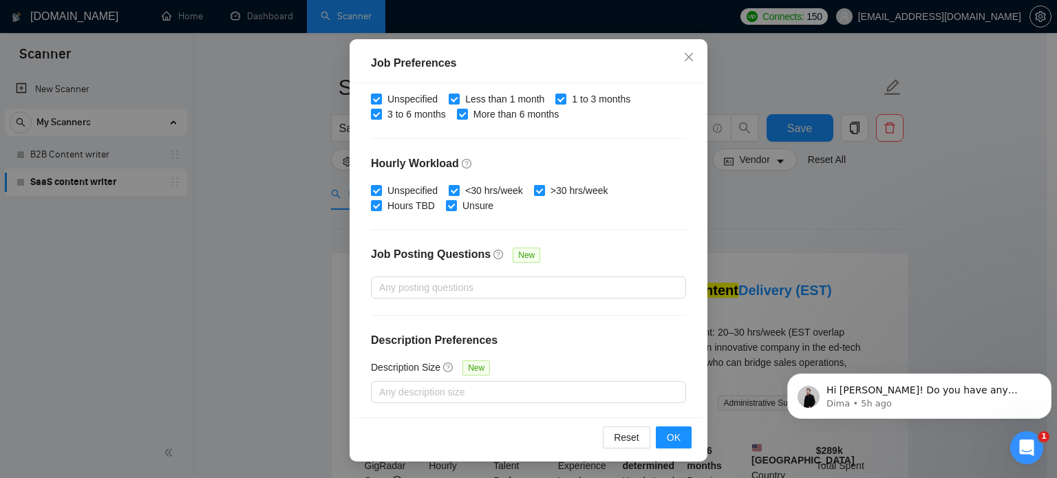
click at [493, 408] on div "Budget Project Type All Fixed Price Hourly Rate Fixed Price Budget $ 1000 Min -…" at bounding box center [529, 250] width 348 height 335
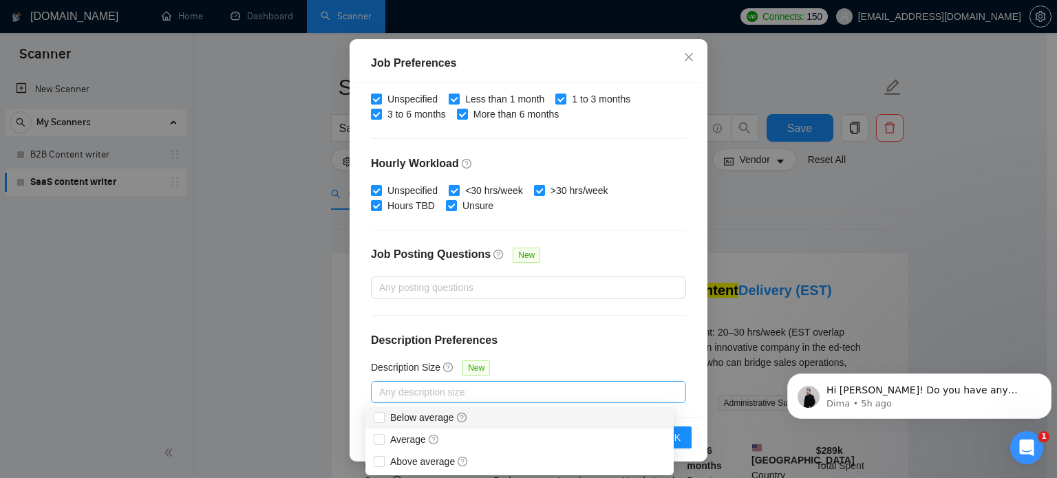
click at [485, 398] on div at bounding box center [521, 392] width 295 height 17
click at [406, 437] on span "Average" at bounding box center [415, 439] width 50 height 11
click at [383, 437] on input "Average" at bounding box center [379, 439] width 10 height 10
checkbox input "true"
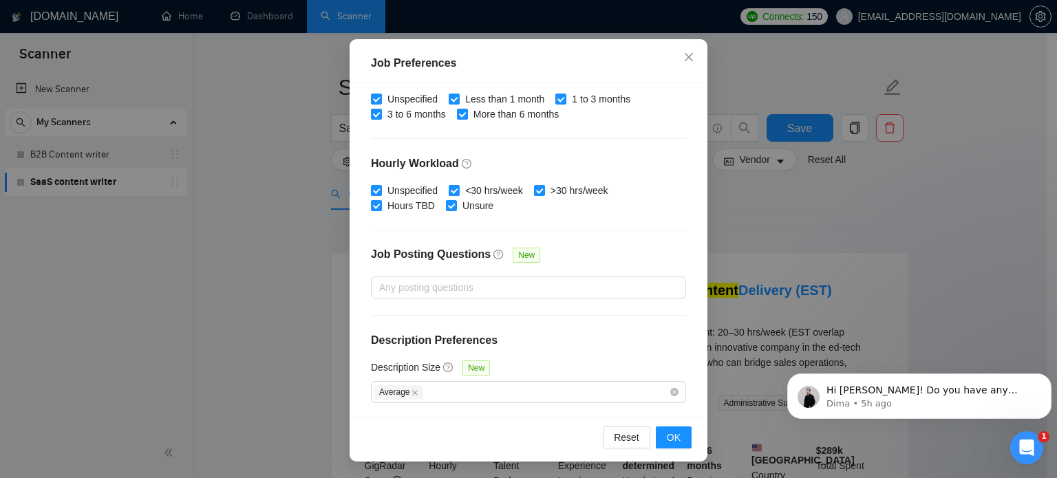
click at [564, 315] on div at bounding box center [528, 315] width 315 height 1
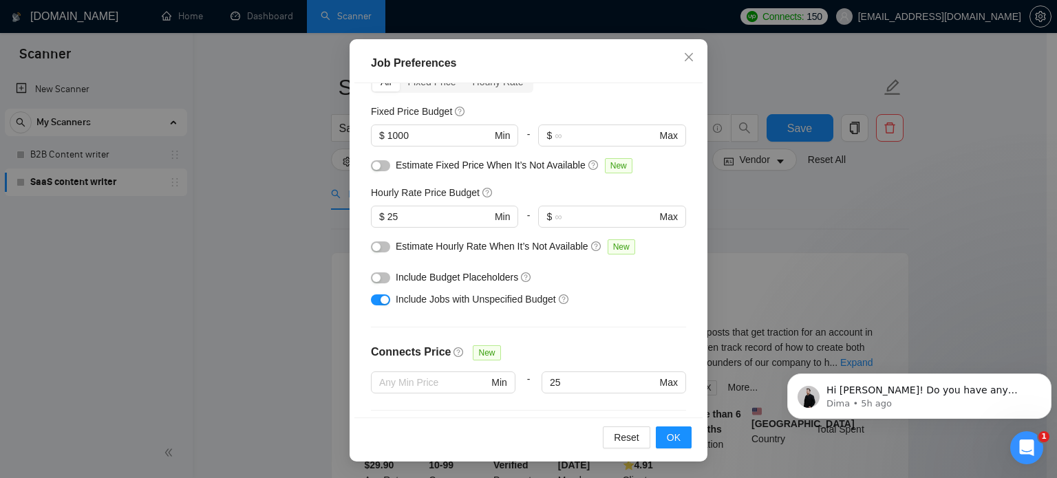
scroll to position [72, 0]
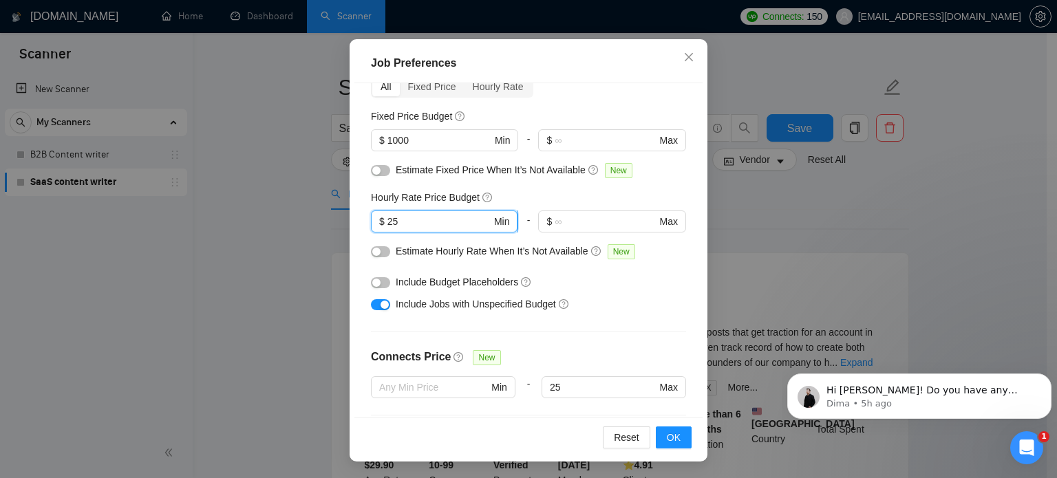
click at [411, 220] on input "25" at bounding box center [440, 221] width 104 height 15
type input "2"
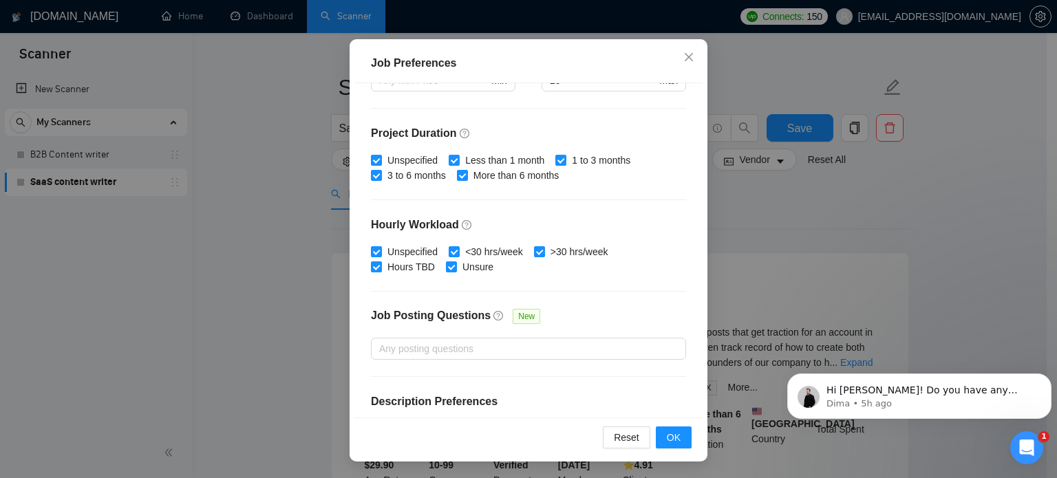
scroll to position [441, 0]
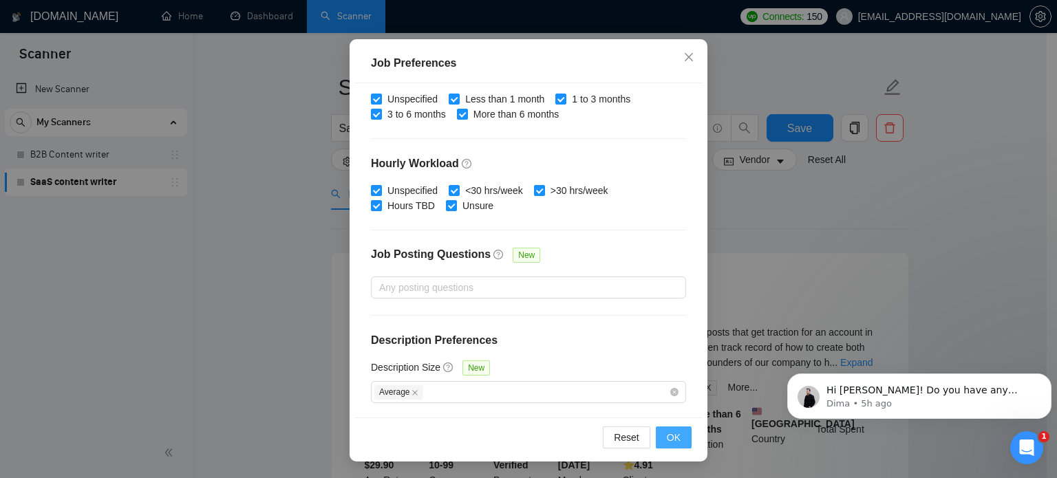
type input "50"
click at [657, 439] on button "OK" at bounding box center [674, 438] width 36 height 22
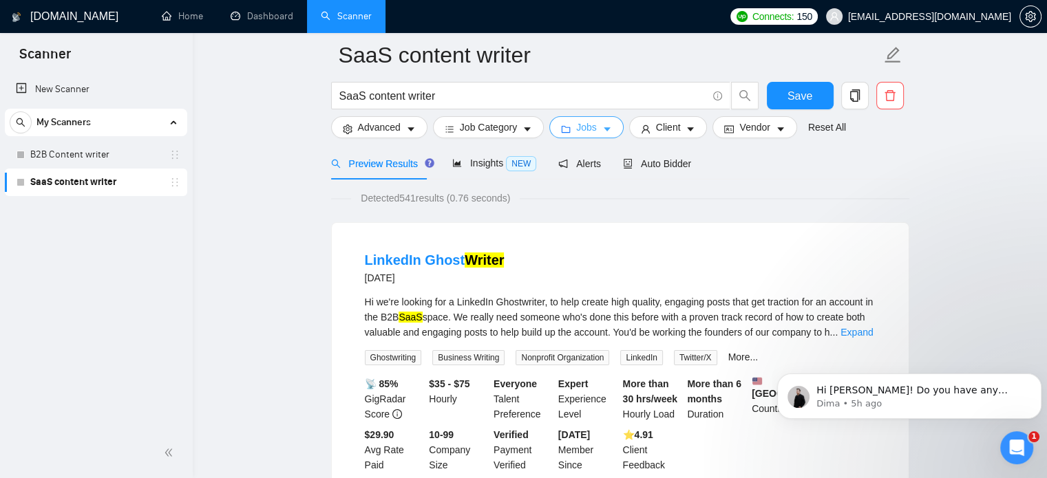
scroll to position [126, 0]
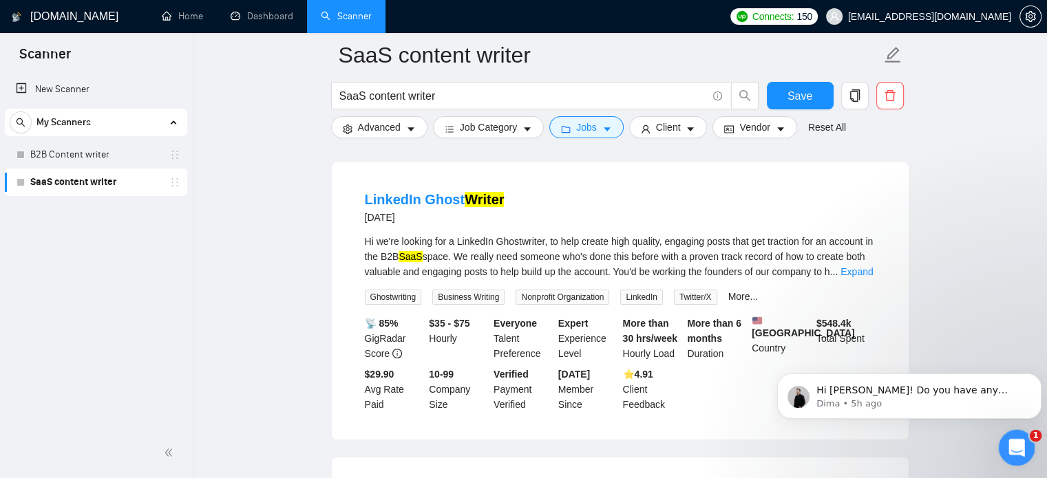
click at [1024, 437] on div "Open Intercom Messenger" at bounding box center [1014, 445] width 45 height 45
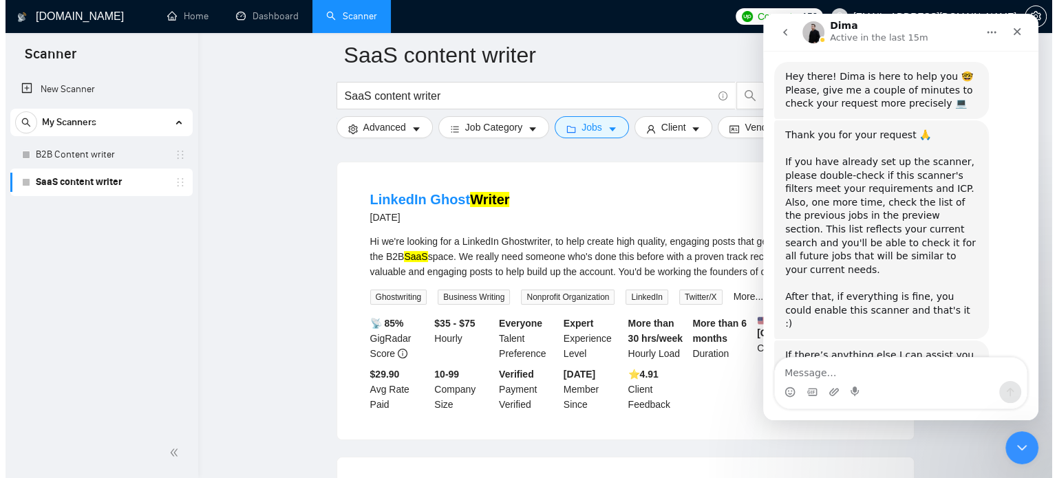
scroll to position [476, 0]
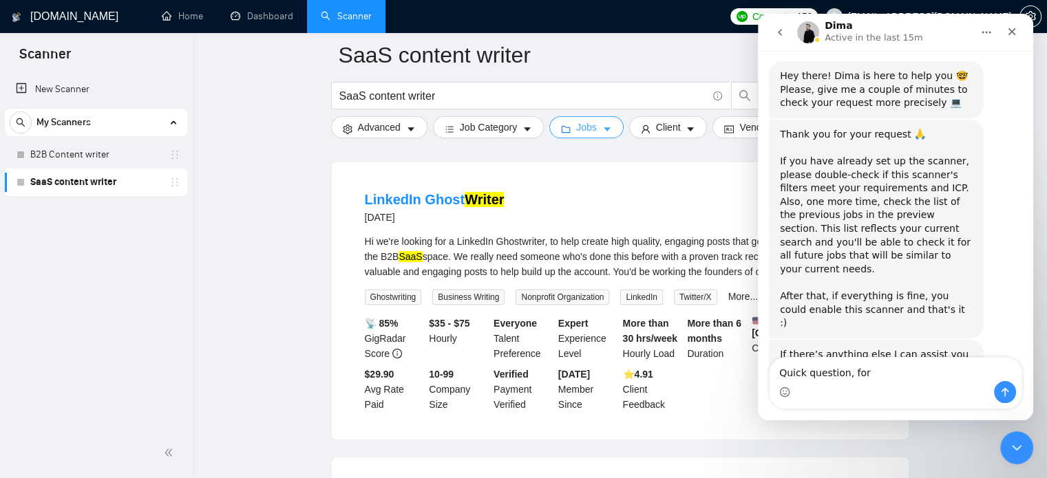
click at [595, 122] on button "Jobs" at bounding box center [586, 127] width 74 height 22
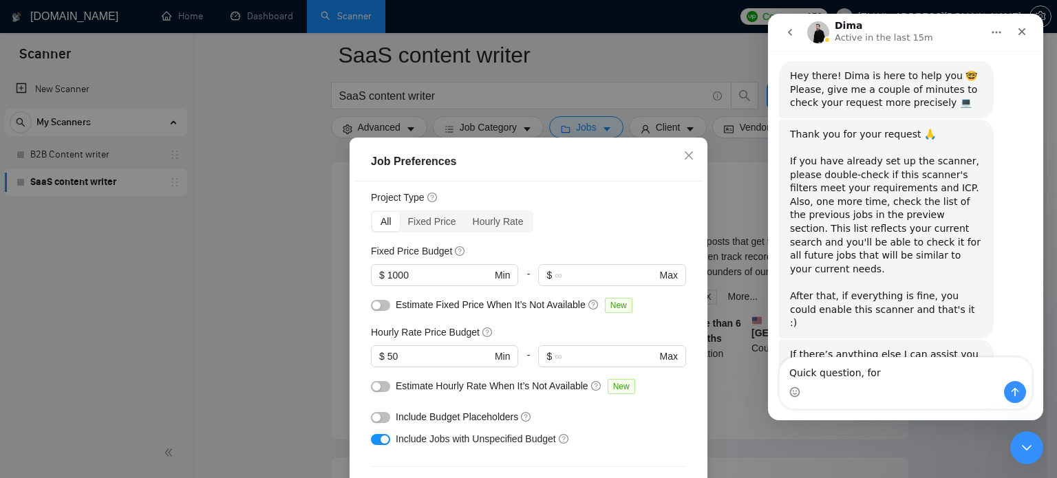
scroll to position [35, 0]
click at [430, 330] on h5 "Hourly Rate Price Budget" at bounding box center [425, 333] width 109 height 15
copy div "Hourly Rate Price Budget"
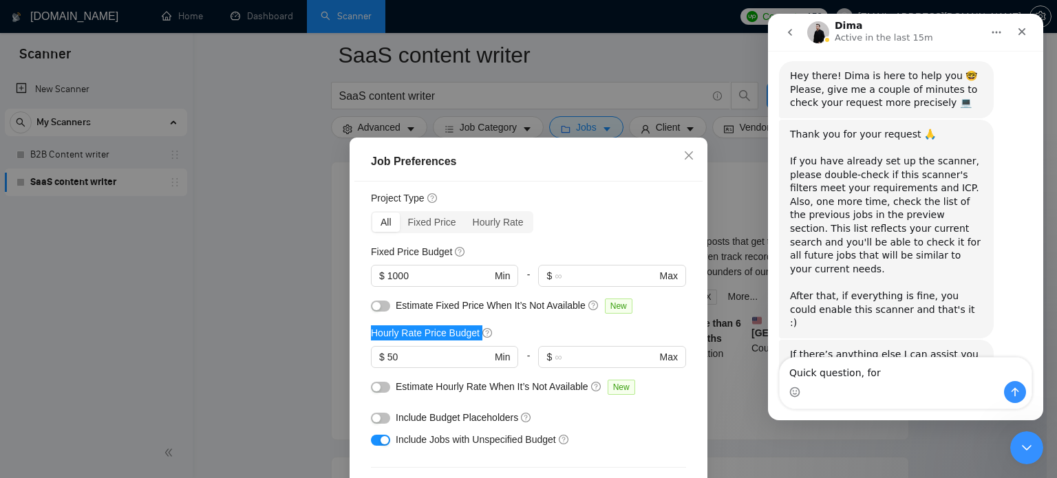
click at [891, 383] on div "Intercom messenger" at bounding box center [906, 392] width 252 height 22
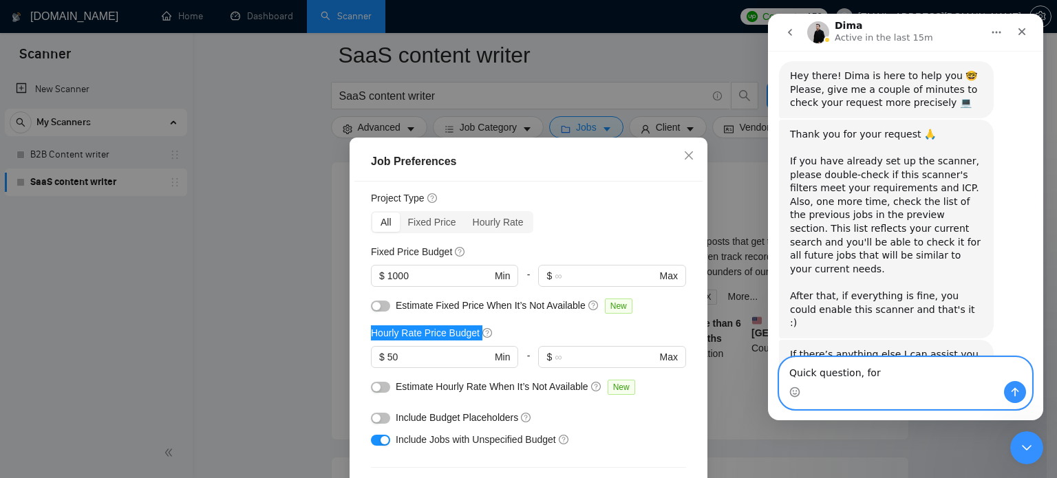
click at [884, 372] on textarea "Quick question, for" at bounding box center [906, 369] width 252 height 23
paste textarea "Hourly Rate Price Budget"
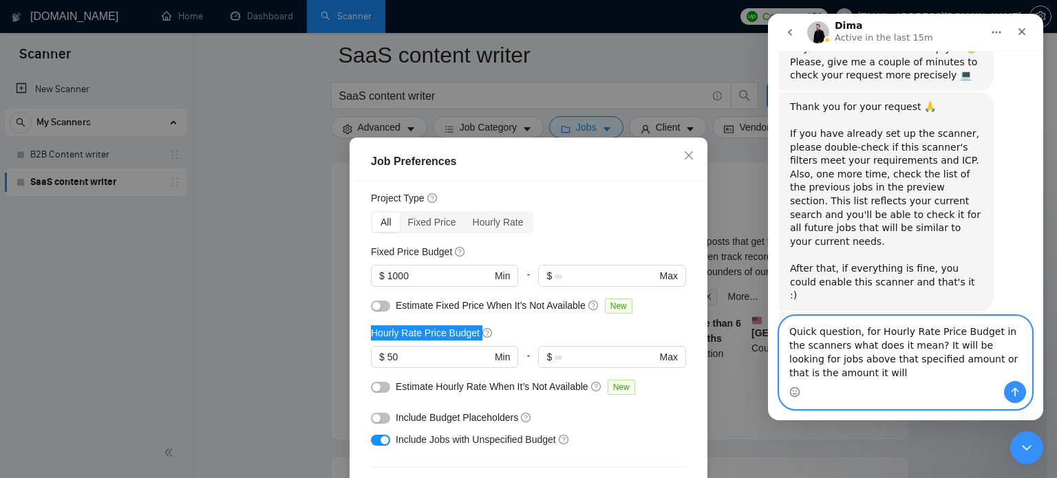
scroll to position [517, 0]
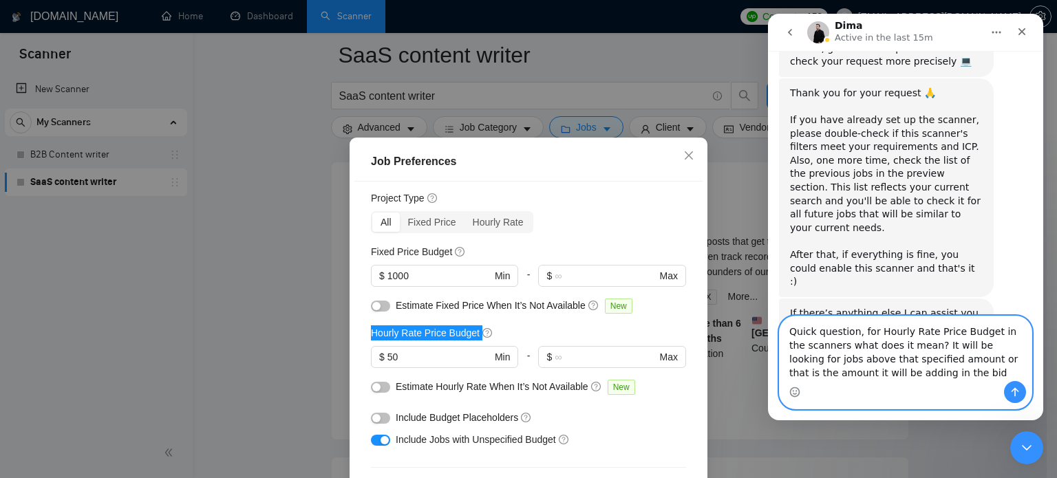
type textarea "Quick question, for Hourly Rate Price Budget in the scanners what does it mean?…"
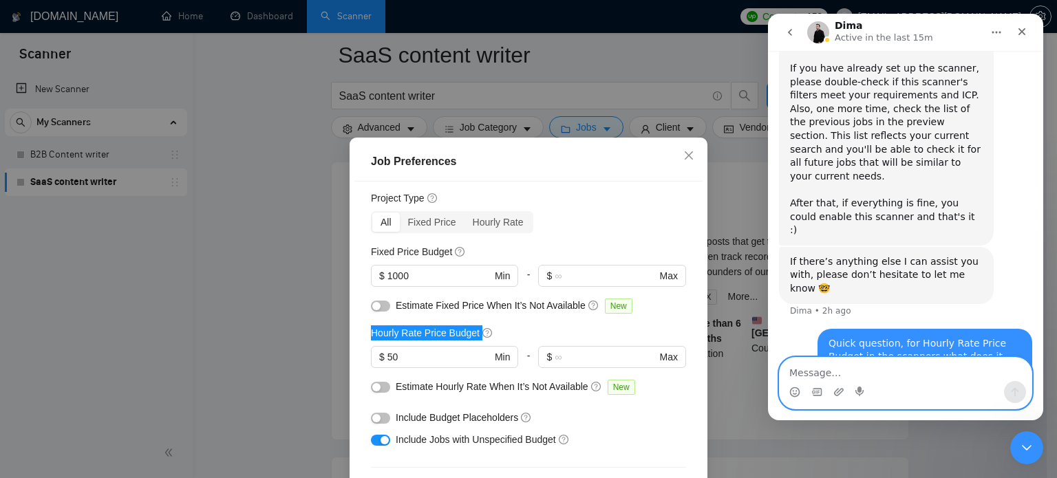
scroll to position [570, 0]
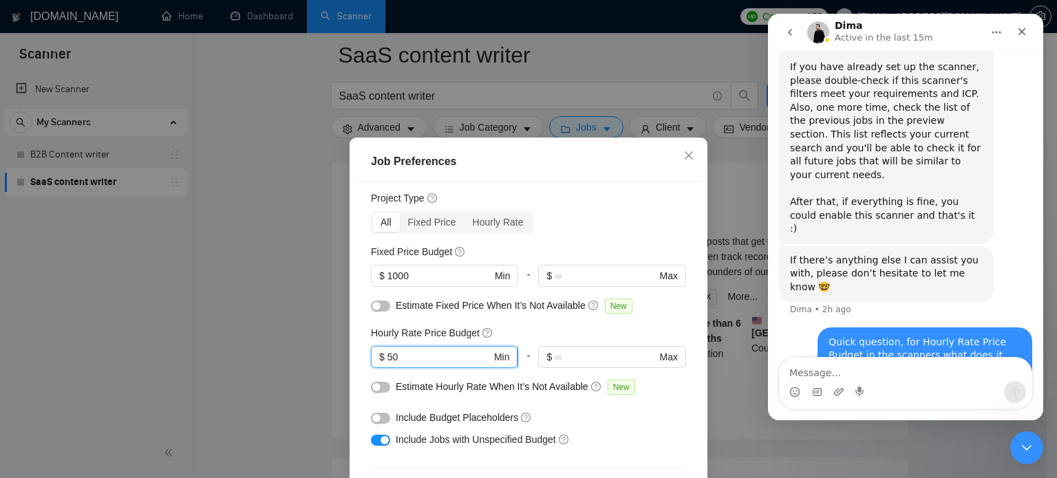
click at [401, 359] on input "50" at bounding box center [440, 357] width 104 height 15
type input "5"
type input "3"
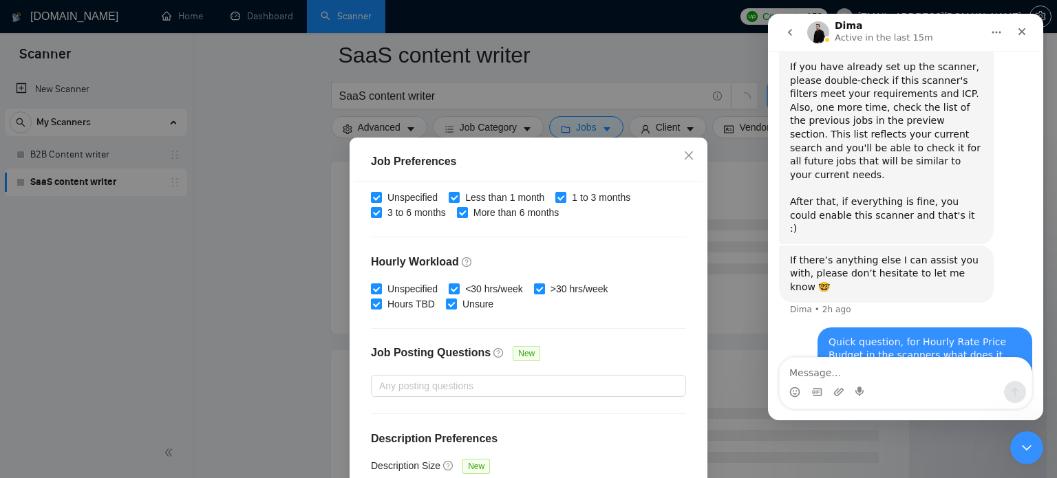
scroll to position [98, 0]
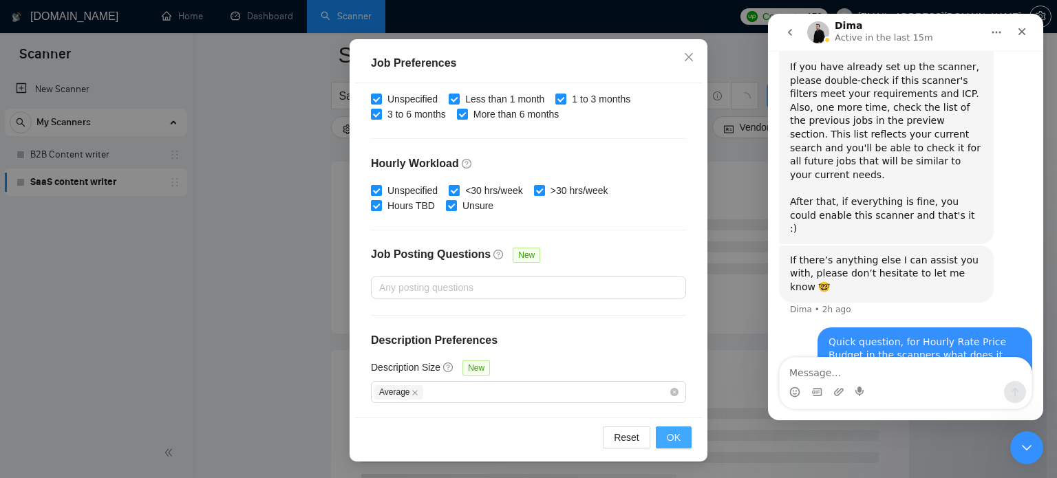
type input "25"
click at [669, 430] on span "OK" at bounding box center [674, 437] width 14 height 15
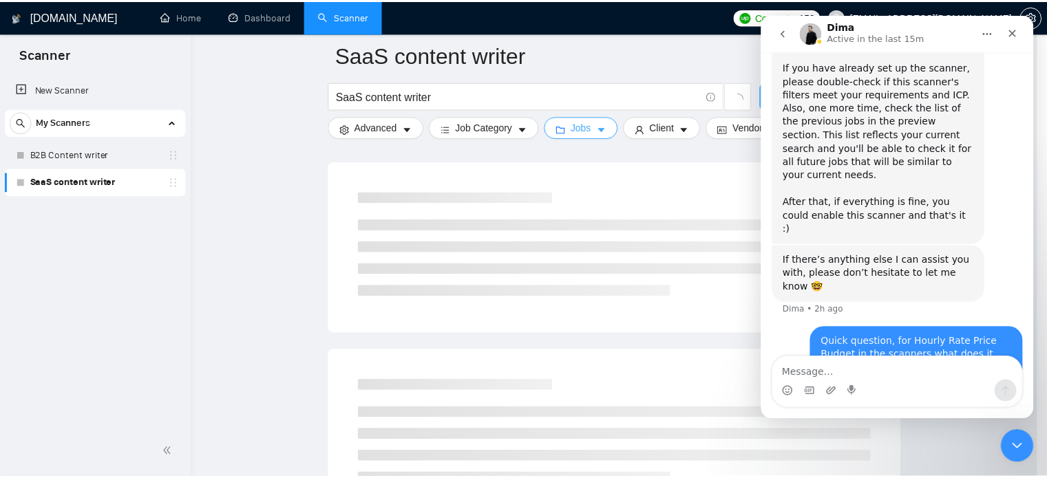
scroll to position [0, 0]
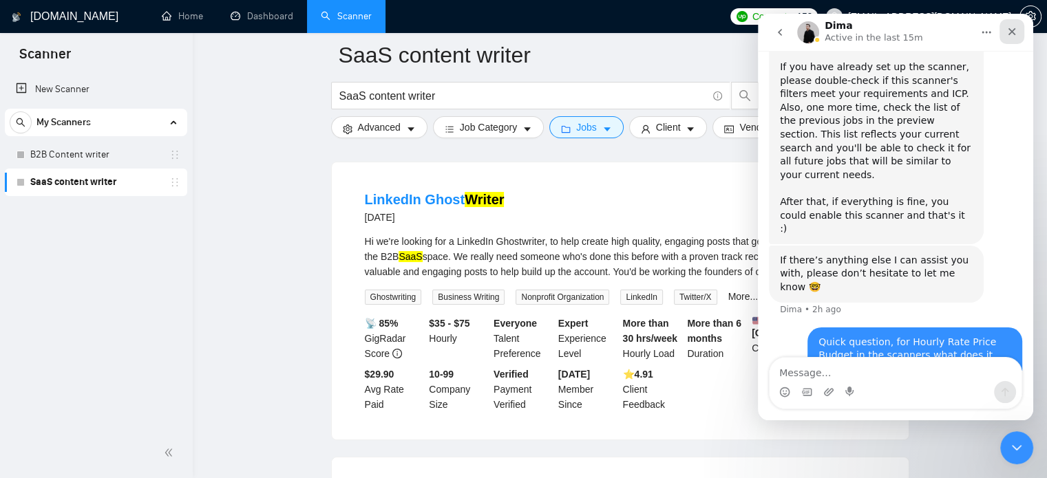
drag, startPoint x: 1026, startPoint y: 32, endPoint x: 1014, endPoint y: 36, distance: 13.3
click at [1014, 36] on nav "Dima Active in the last 15m" at bounding box center [895, 32] width 275 height 37
click at [1014, 36] on icon "Close" at bounding box center [1011, 31] width 11 height 11
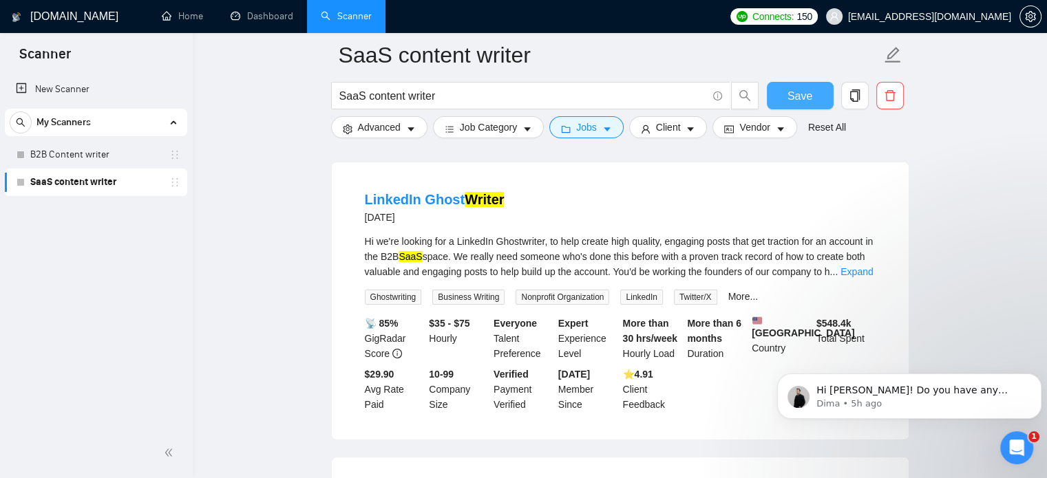
click at [803, 93] on span "Save" at bounding box center [800, 95] width 25 height 17
click at [36, 81] on link "New Scanner" at bounding box center [96, 90] width 160 height 28
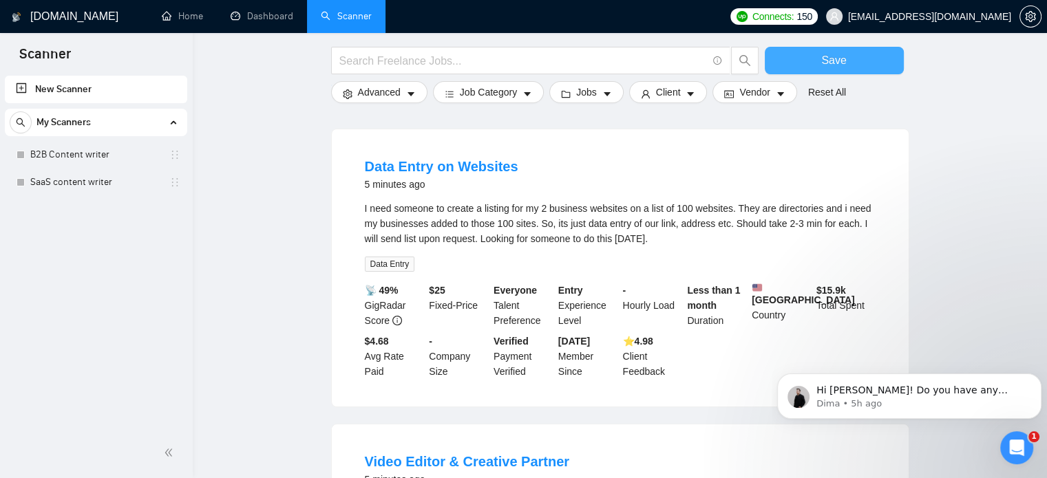
click at [849, 57] on button "Save" at bounding box center [834, 61] width 139 height 28
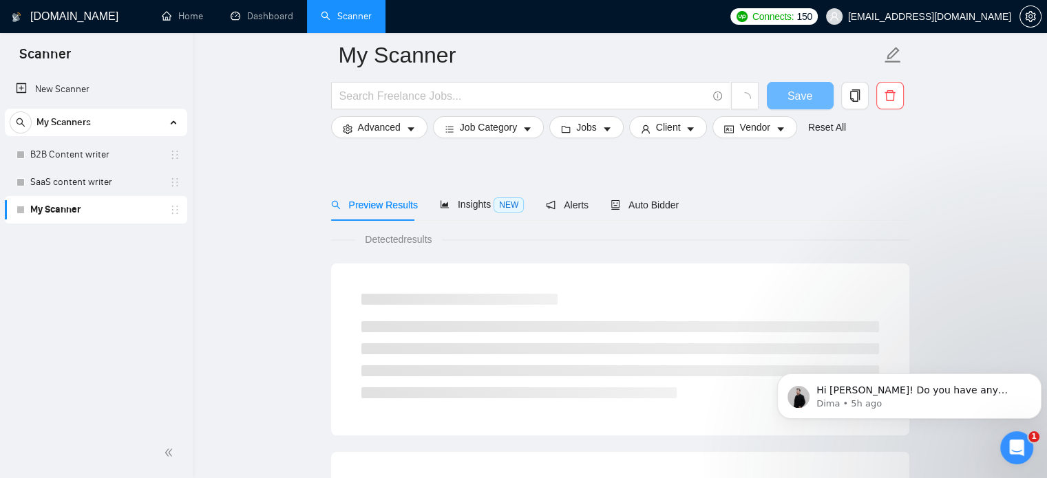
scroll to position [126, 0]
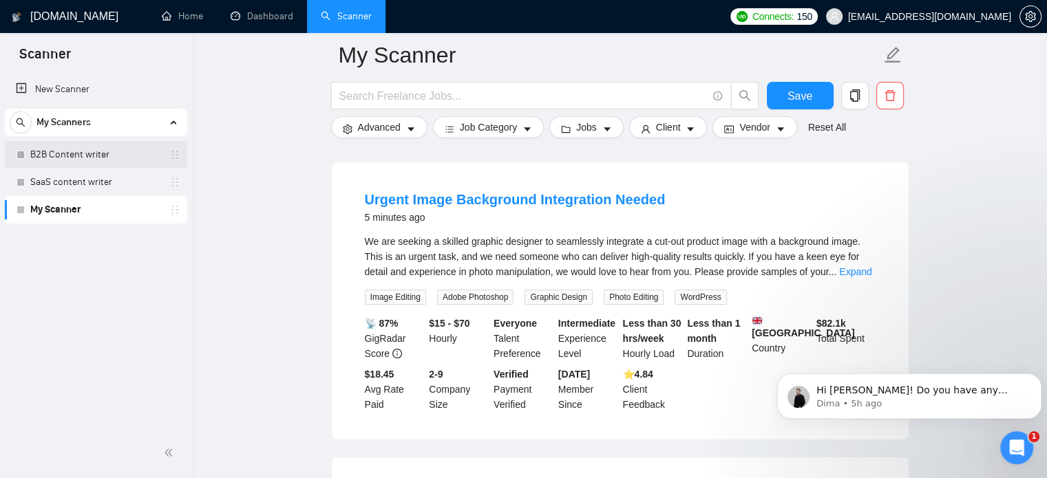
click at [98, 159] on link "B2B Content writer" at bounding box center [95, 155] width 131 height 28
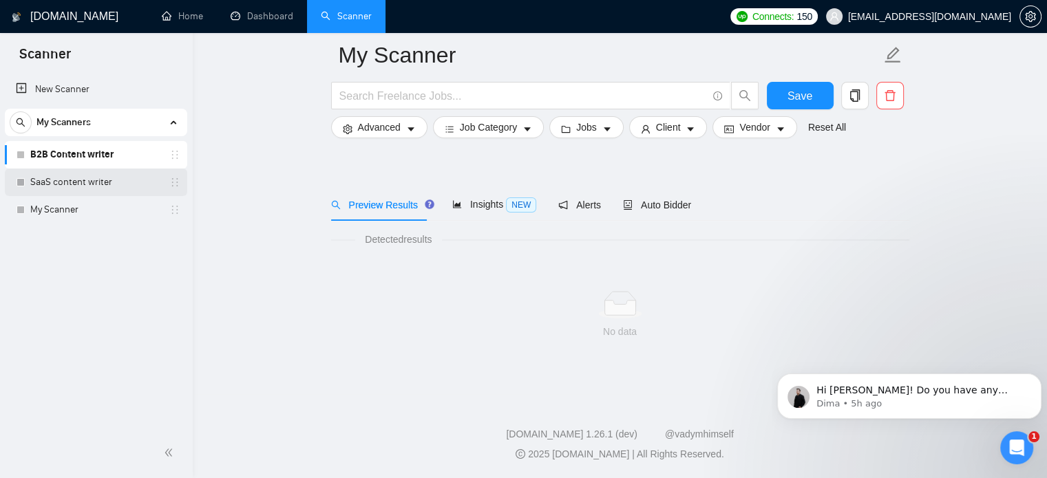
scroll to position [24, 0]
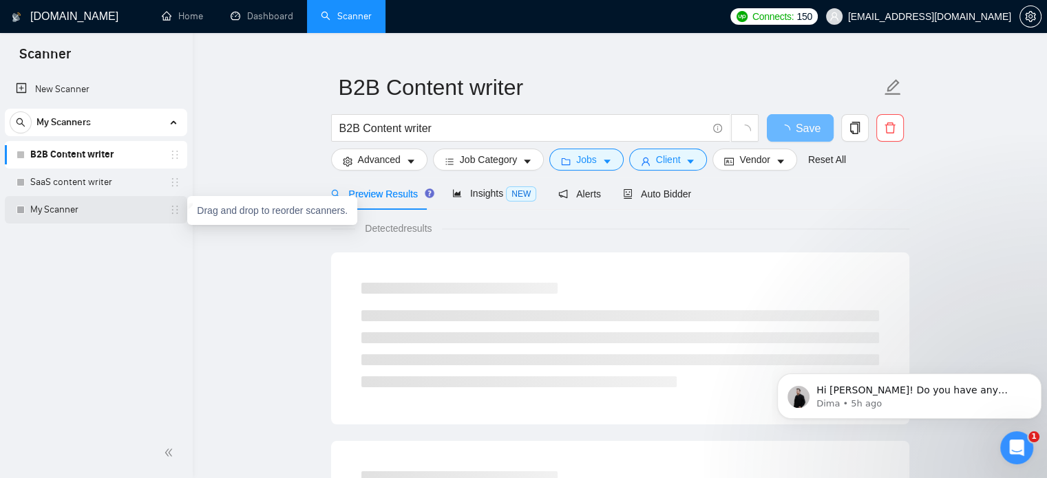
click at [175, 211] on icon "holder" at bounding box center [174, 209] width 11 height 11
click at [107, 215] on link "My Scanner" at bounding box center [95, 210] width 131 height 28
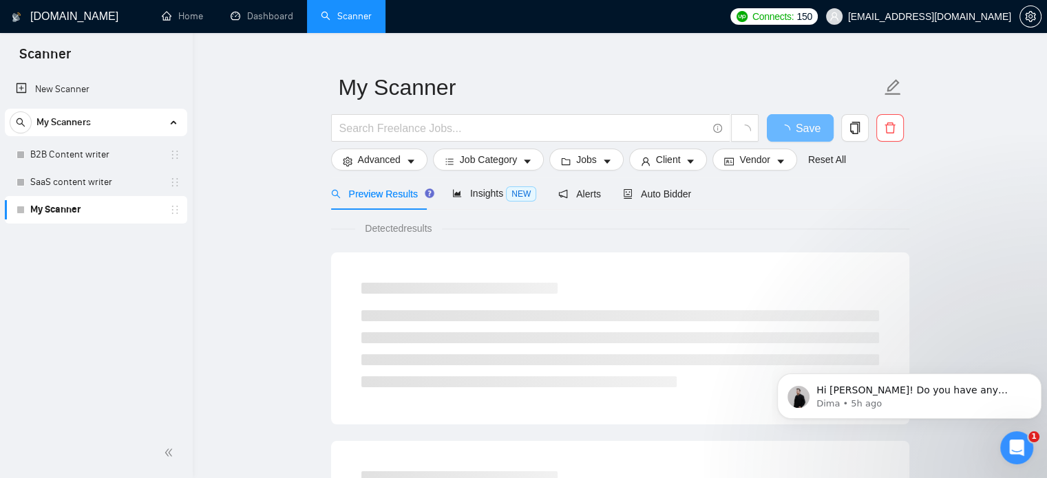
drag, startPoint x: 107, startPoint y: 215, endPoint x: 64, endPoint y: 240, distance: 49.0
click at [64, 240] on div "New Scanner My Scanners B2B Content writer SaaS content writer My Scanner" at bounding box center [96, 250] width 193 height 355
click at [892, 127] on icon "delete" at bounding box center [890, 128] width 12 height 12
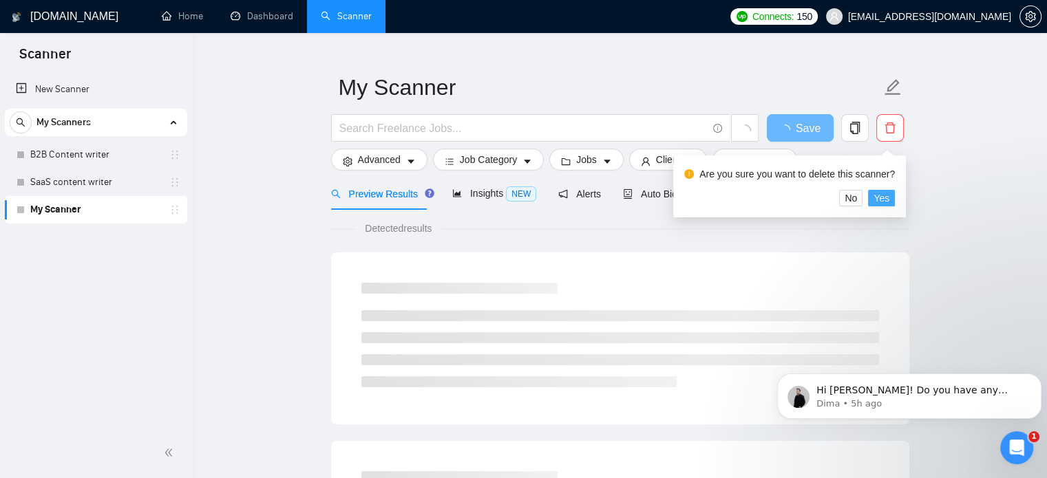
click at [886, 202] on span "Yes" at bounding box center [882, 198] width 16 height 15
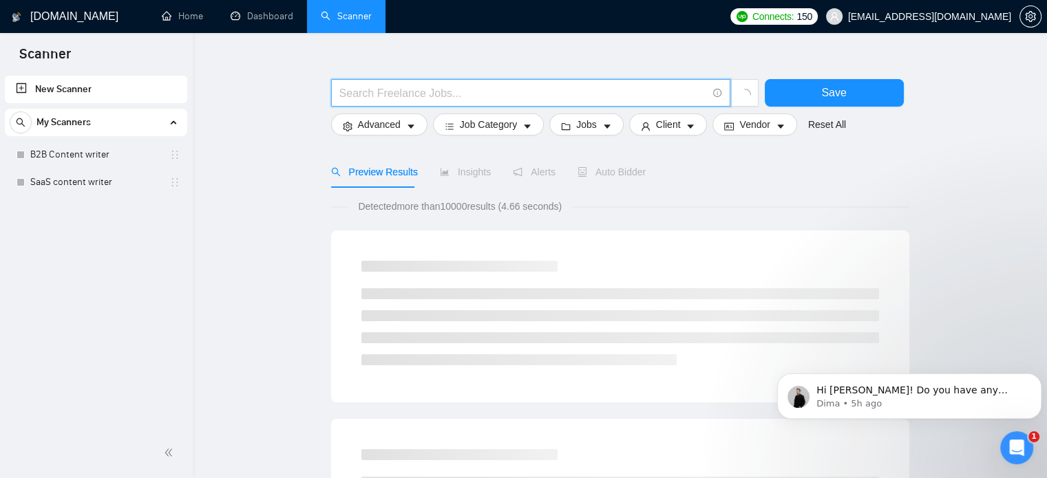
click at [350, 96] on input "text" at bounding box center [523, 93] width 368 height 17
type input "c"
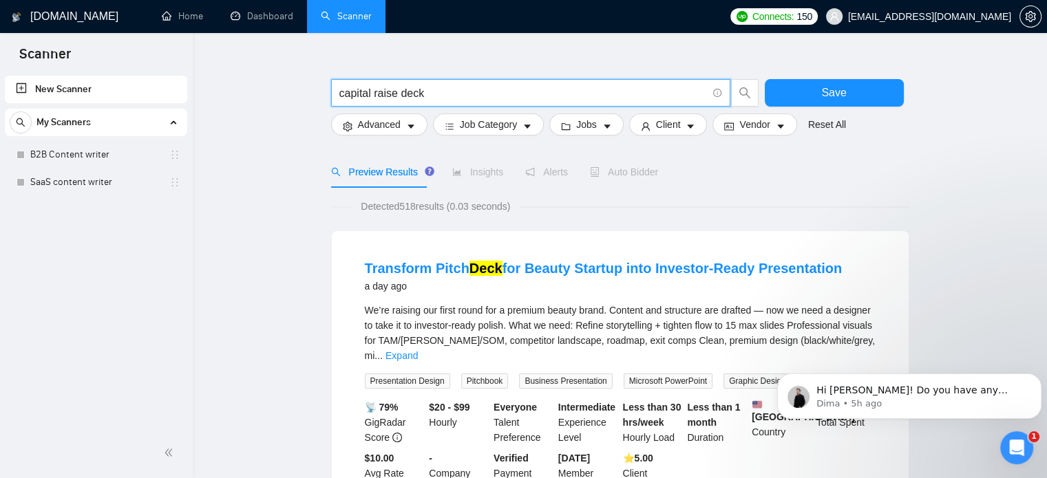
type input "capital raise deck"
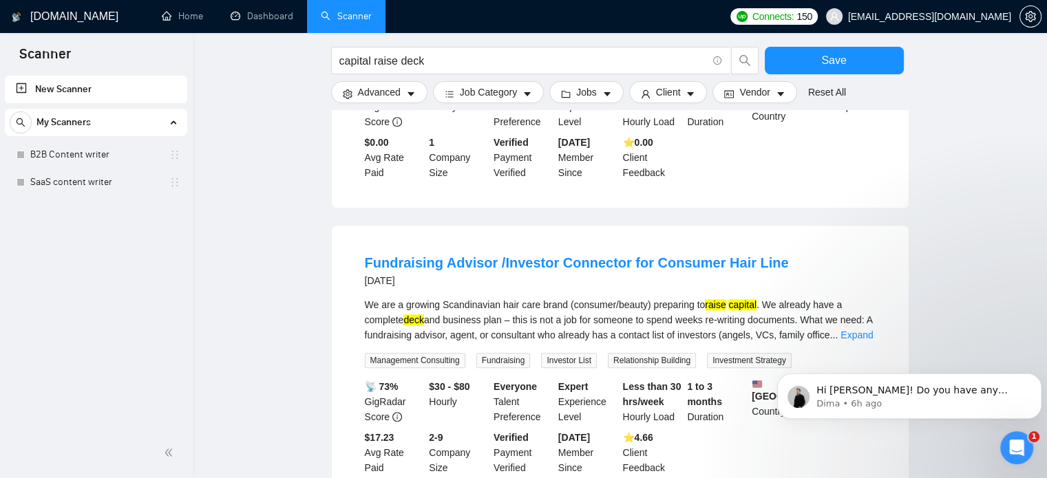
scroll to position [1280, 0]
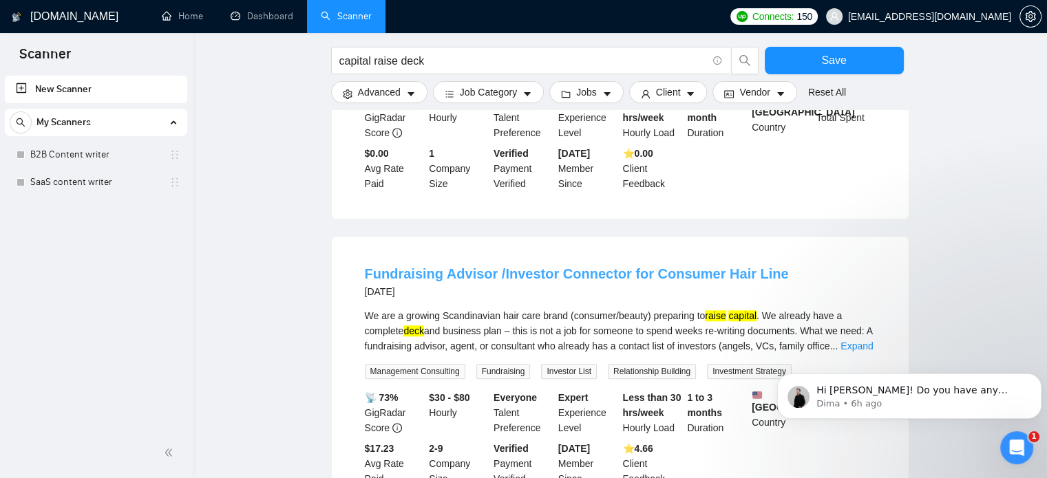
click at [431, 266] on link "Fundraising Advisor /Investor Connector for Consumer Hair Line" at bounding box center [577, 273] width 424 height 15
